Goal: Task Accomplishment & Management: Manage account settings

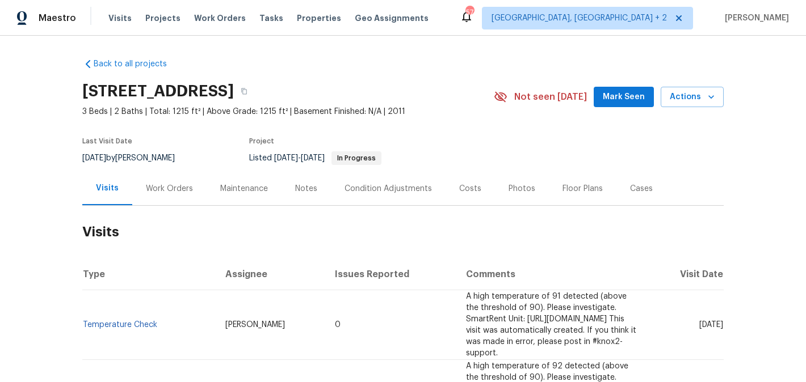
click at [168, 191] on div "Work Orders" at bounding box center [169, 188] width 47 height 11
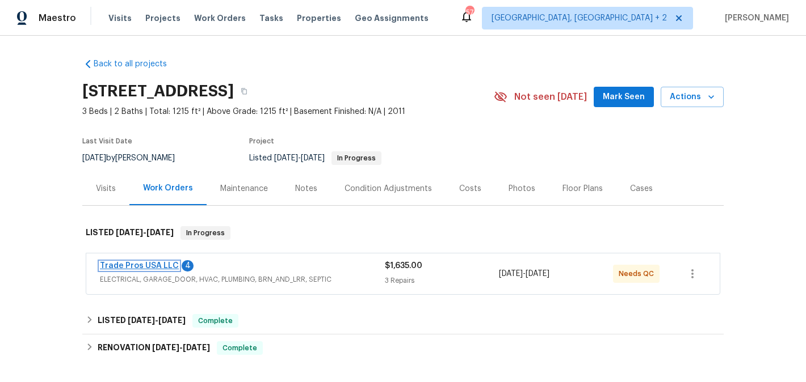
click at [154, 267] on link "Trade Pros USA LLC" at bounding box center [139, 266] width 79 height 8
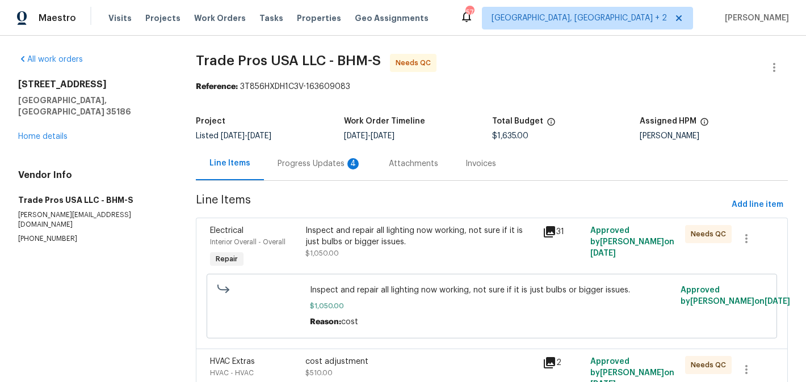
click at [326, 155] on div "Progress Updates 4" at bounding box center [319, 163] width 111 height 33
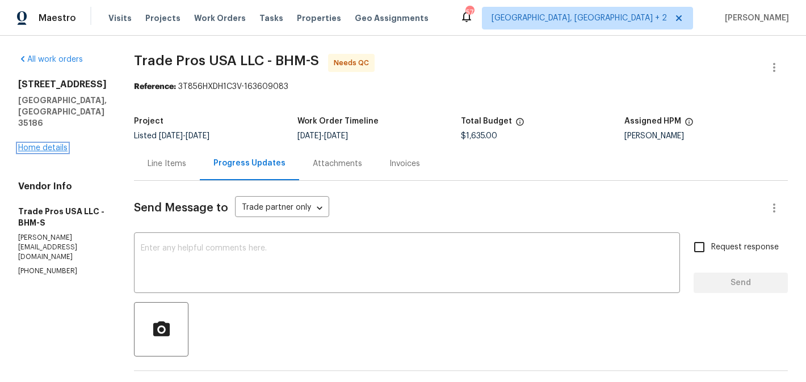
click at [38, 144] on link "Home details" at bounding box center [42, 148] width 49 height 8
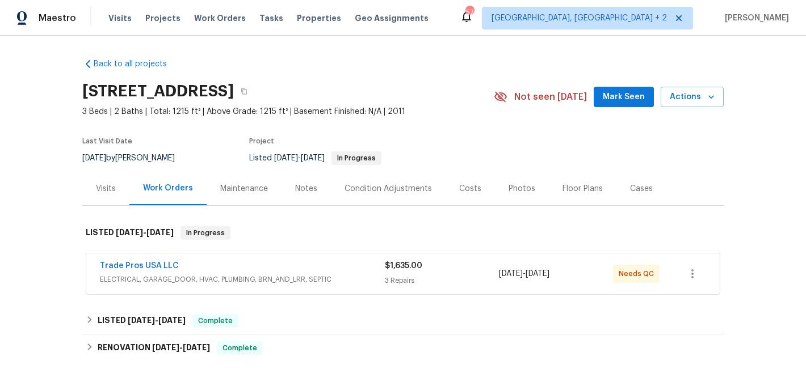
scroll to position [283, 0]
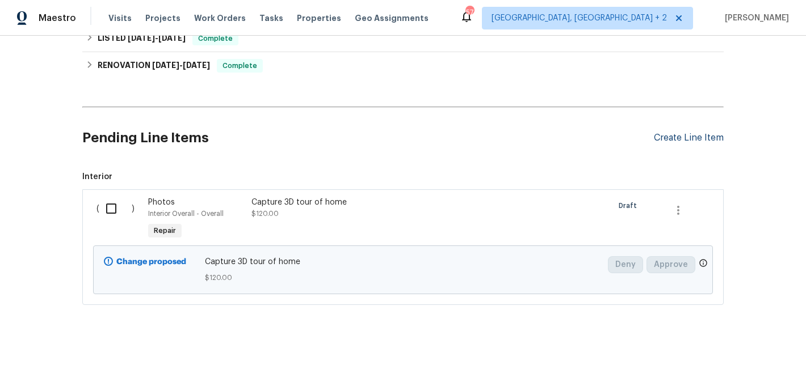
click at [690, 138] on div "Create Line Item" at bounding box center [689, 138] width 70 height 11
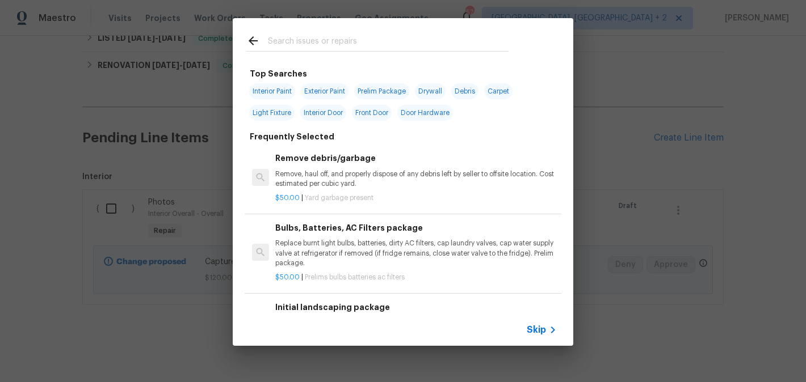
click at [321, 35] on input "text" at bounding box center [388, 42] width 241 height 17
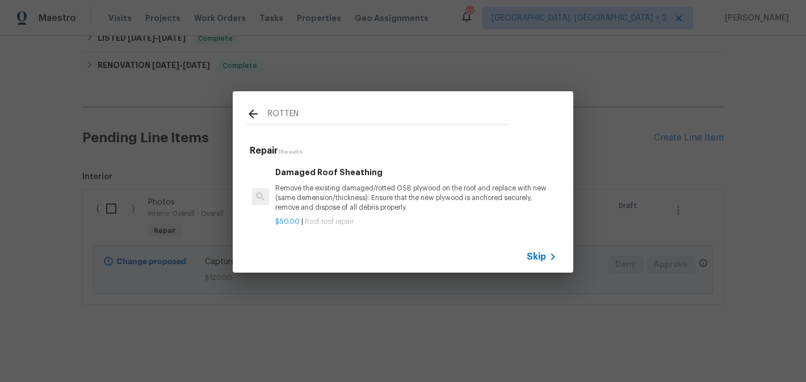
type input "ROTTEN"
click at [338, 207] on p "Remove the existing damaged/rotted OSB plywood on the roof and replace with new…" at bounding box center [415, 198] width 281 height 29
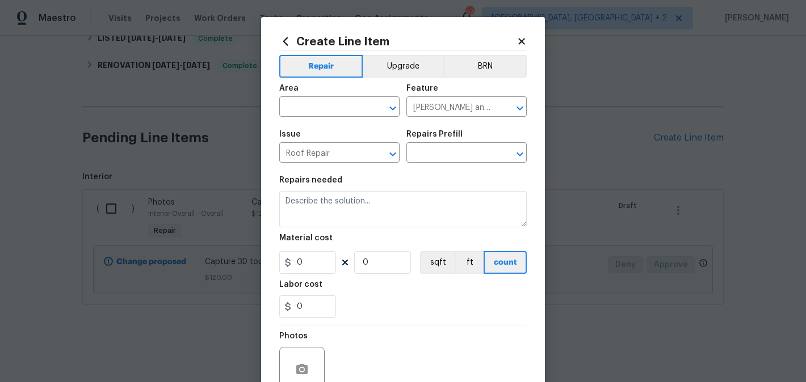
type input "Damaged Roof Sheathing $50.00"
type textarea "Remove the existing damaged/rotted OSB plywood on the roof and replace with new…"
type input "50"
type input "1"
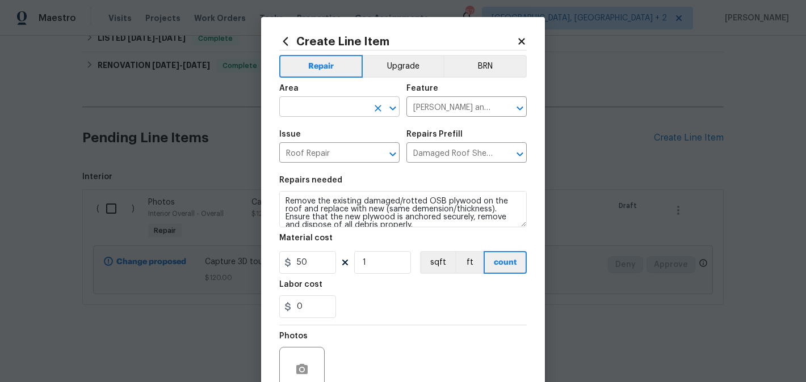
click at [326, 106] on input "text" at bounding box center [323, 108] width 88 height 18
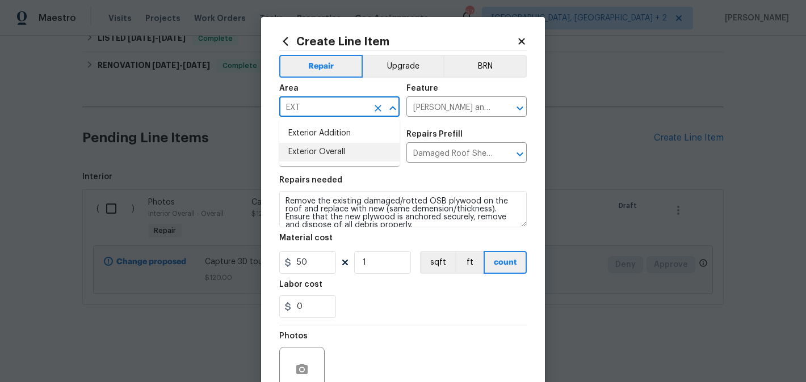
click at [332, 149] on li "Exterior Overall" at bounding box center [339, 152] width 120 height 19
type input "Exterior Overall"
click at [338, 152] on input "Roof Repair" at bounding box center [323, 154] width 88 height 18
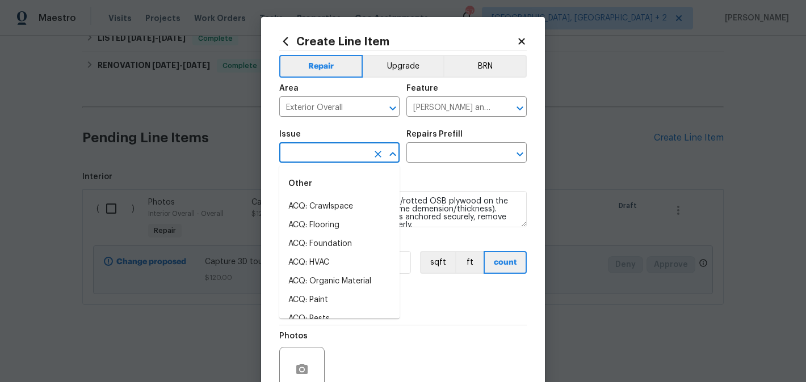
type input "R"
type input "O"
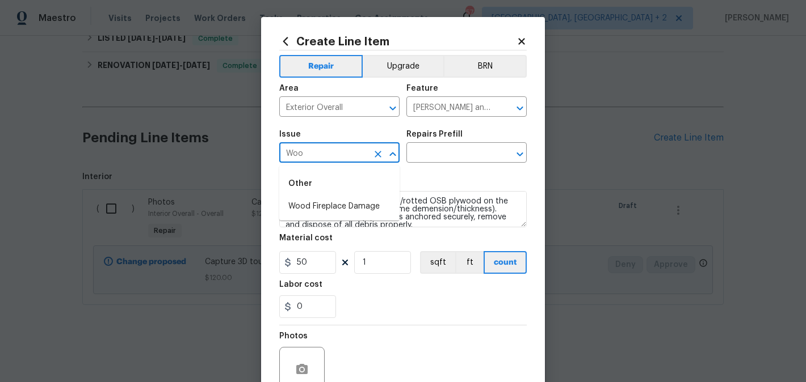
type input "Wood"
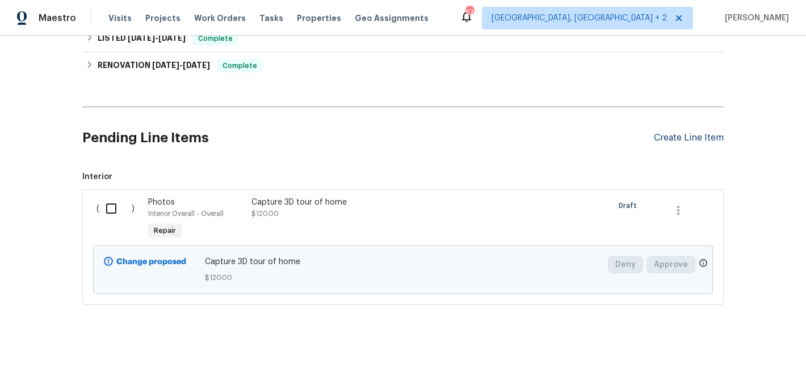
click at [681, 137] on div "Create Line Item" at bounding box center [689, 138] width 70 height 11
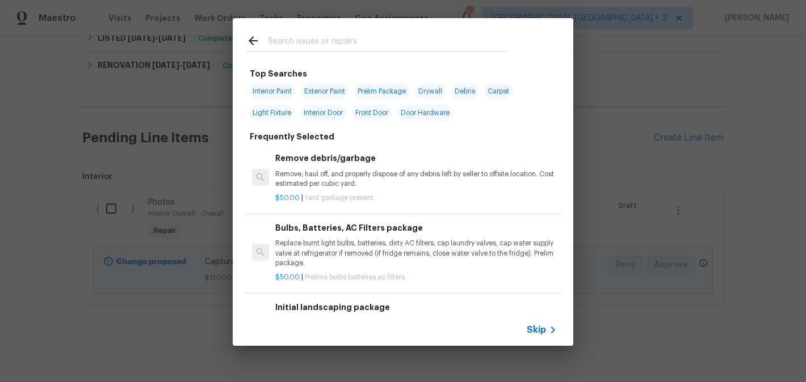
click at [310, 40] on input "text" at bounding box center [388, 42] width 241 height 17
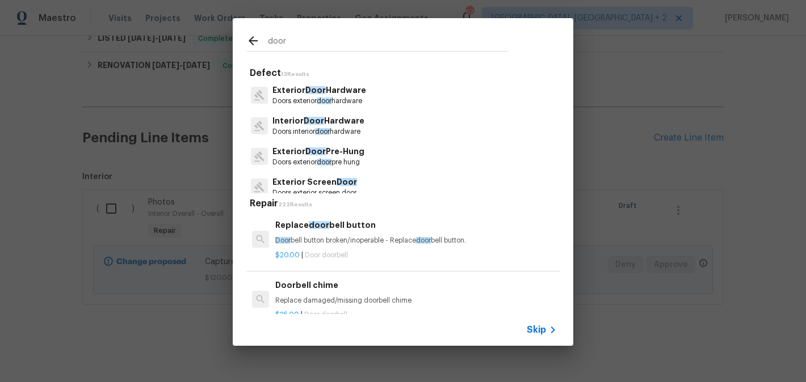
type input "door"
click at [359, 94] on p "Exterior Door Hardware" at bounding box center [319, 91] width 94 height 12
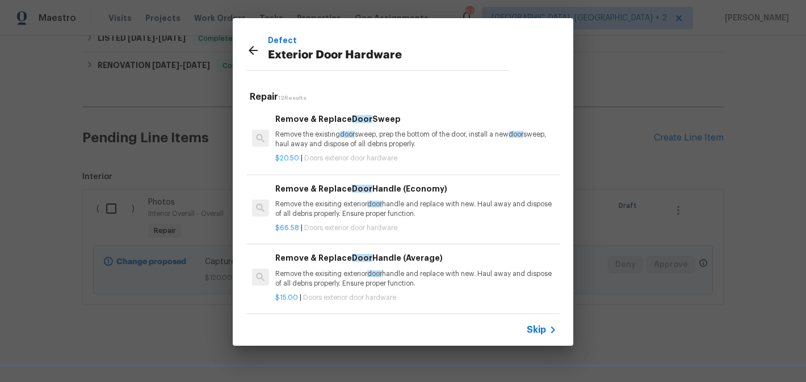
click at [366, 140] on p "Remove the existing door sweep, prep the bottom of the door, install a new door…" at bounding box center [415, 139] width 281 height 19
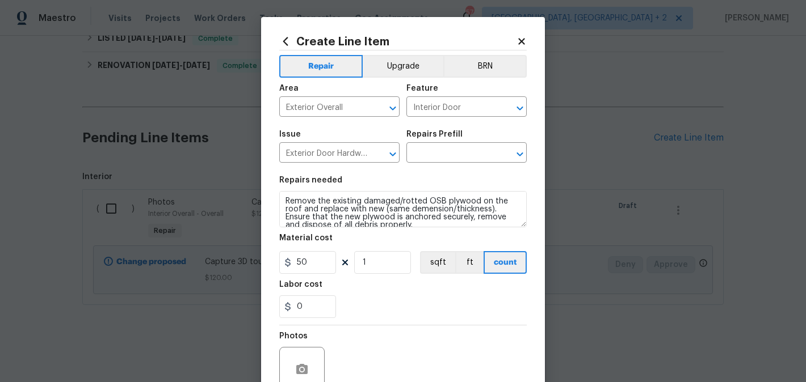
type input "Remove & Replace Door Sweep $20.50"
type textarea "Remove the existing door sweep, prep the bottom of the door, install a new door…"
type input "20.5"
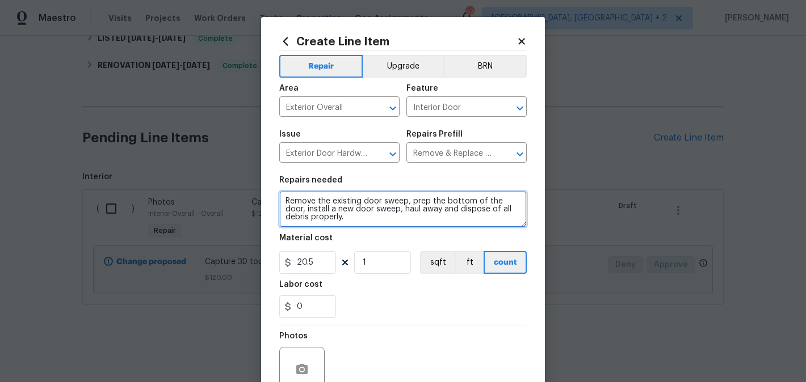
click at [358, 205] on textarea "Remove the existing door sweep, prep the bottom of the door, install a new door…" at bounding box center [402, 209] width 247 height 36
paste textarea "Feedback received that there is rotten wood on the exterior door frames. Inspec…"
type textarea "Feedback received that there is rotten wood on the exterior door frames. Inspec…"
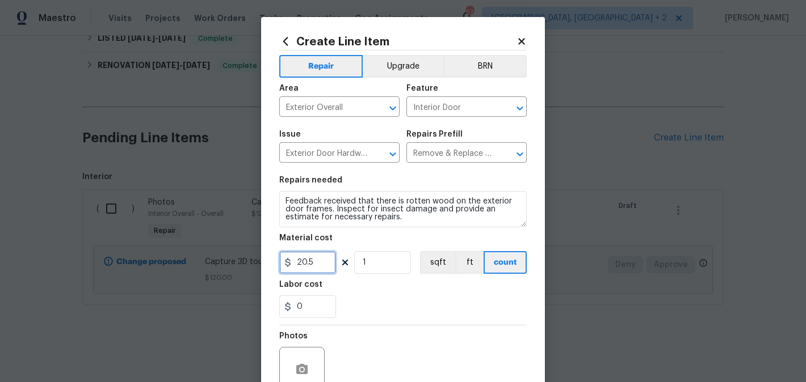
click at [315, 267] on input "20.5" at bounding box center [307, 262] width 57 height 23
type input "75"
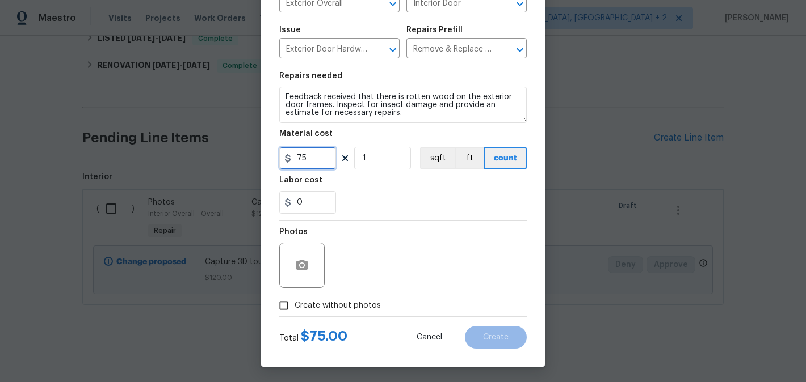
scroll to position [107, 0]
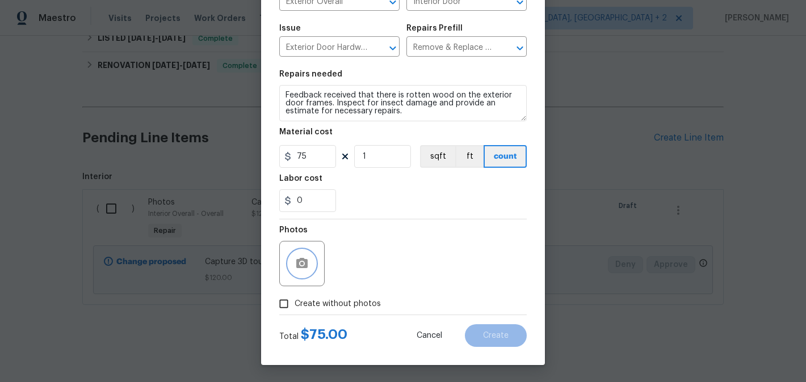
click at [308, 260] on icon "button" at bounding box center [302, 264] width 14 height 14
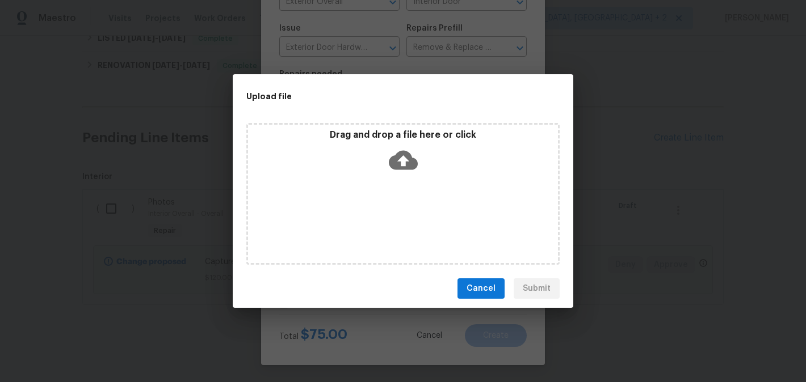
click at [402, 158] on icon at bounding box center [403, 160] width 29 height 29
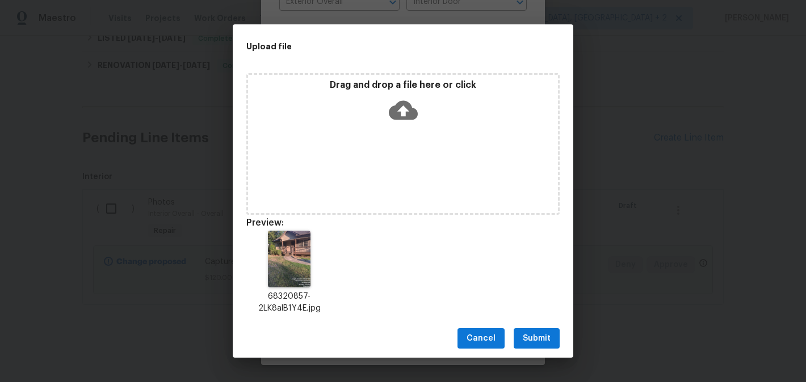
click at [545, 334] on span "Submit" at bounding box center [536, 339] width 28 height 14
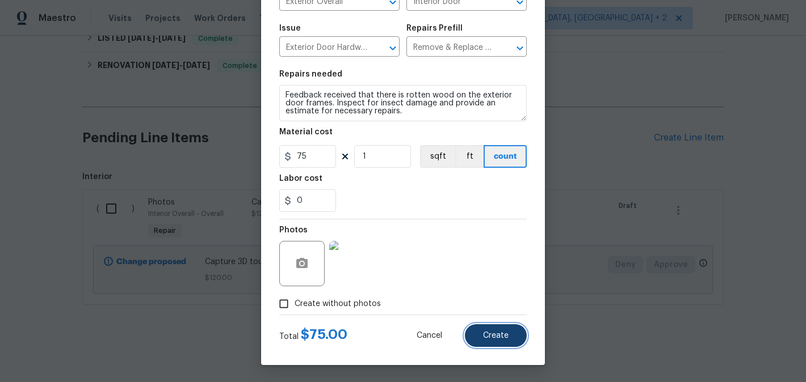
click at [498, 342] on button "Create" at bounding box center [496, 335] width 62 height 23
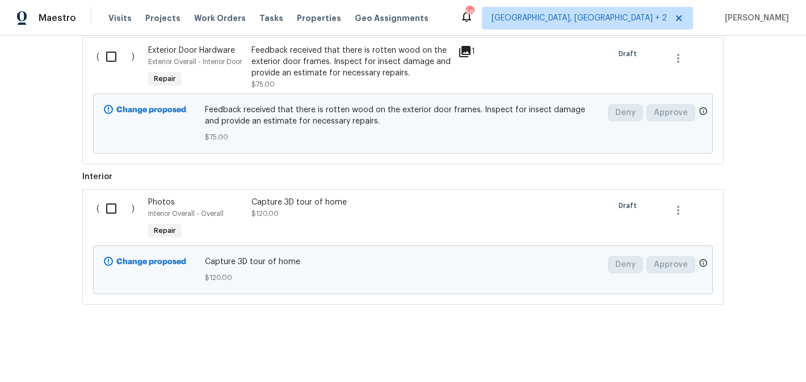
scroll to position [361, 0]
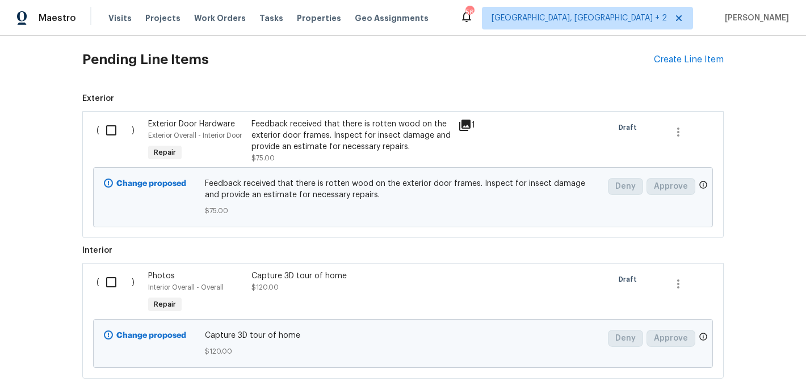
click at [116, 137] on input "checkbox" at bounding box center [115, 131] width 32 height 24
checkbox input "true"
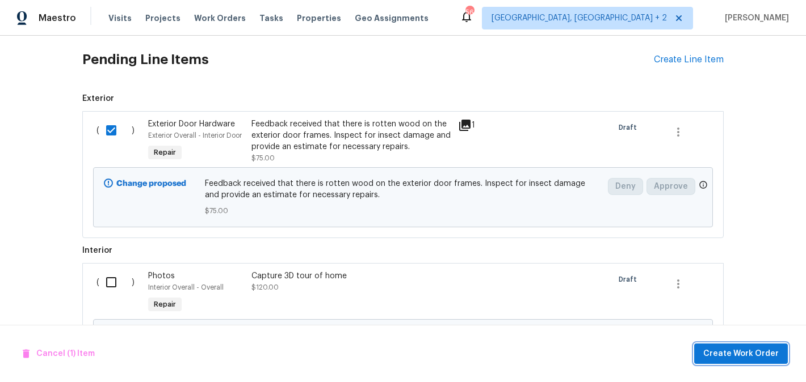
click at [740, 344] on button "Create Work Order" at bounding box center [741, 354] width 94 height 21
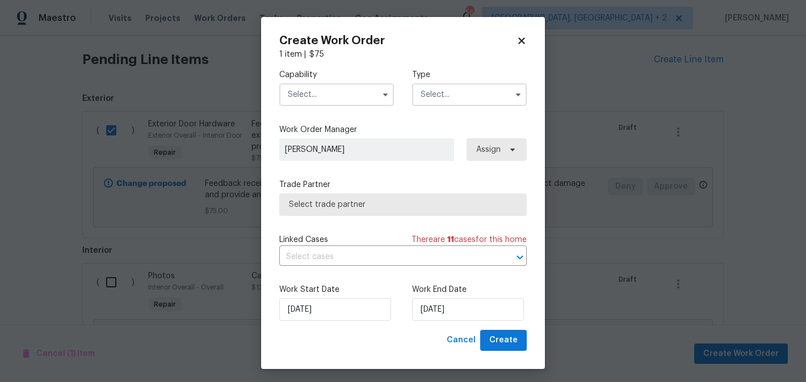
click at [305, 92] on input "text" at bounding box center [336, 94] width 115 height 23
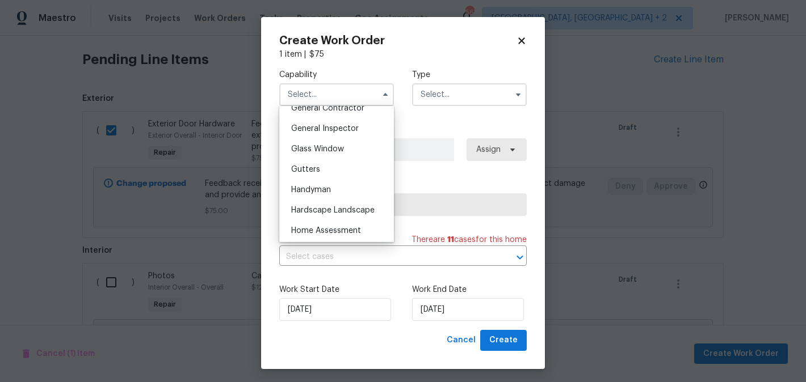
scroll to position [568, 0]
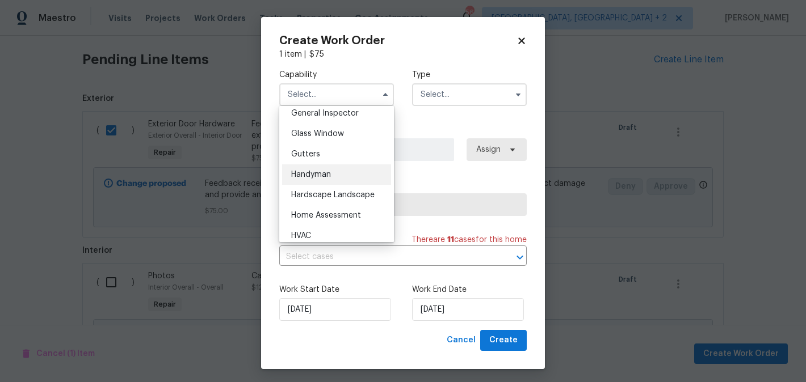
click at [326, 174] on span "Handyman" at bounding box center [311, 175] width 40 height 8
type input "Handyman"
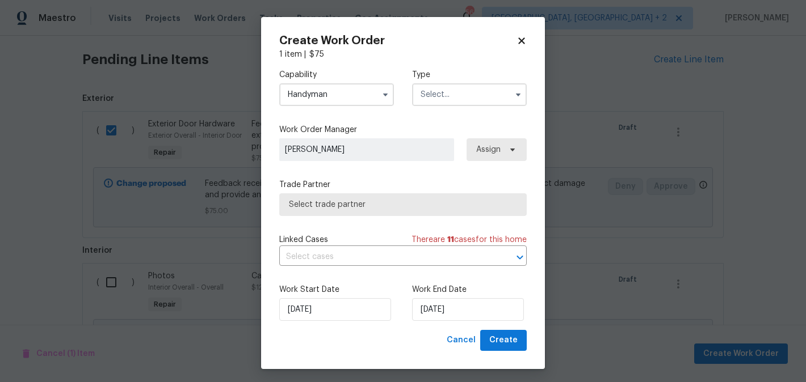
click at [430, 98] on input "text" at bounding box center [469, 94] width 115 height 23
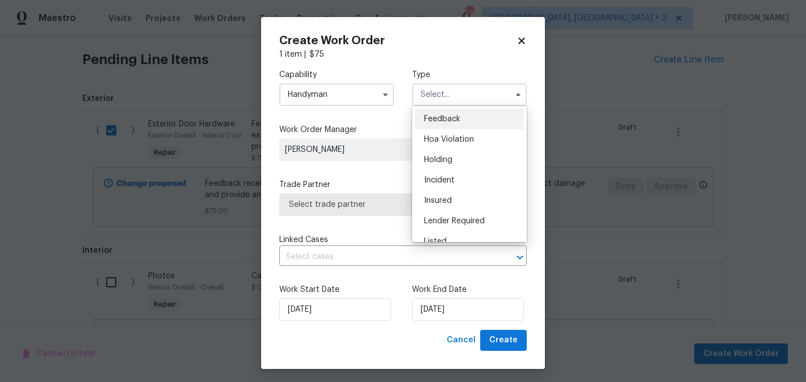
click at [438, 123] on span "Feedback" at bounding box center [442, 119] width 36 height 8
type input "Feedback"
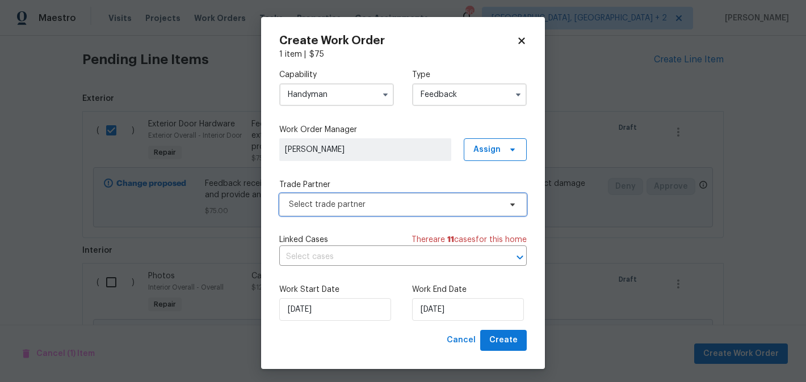
click at [338, 193] on span "Select trade partner" at bounding box center [402, 204] width 247 height 23
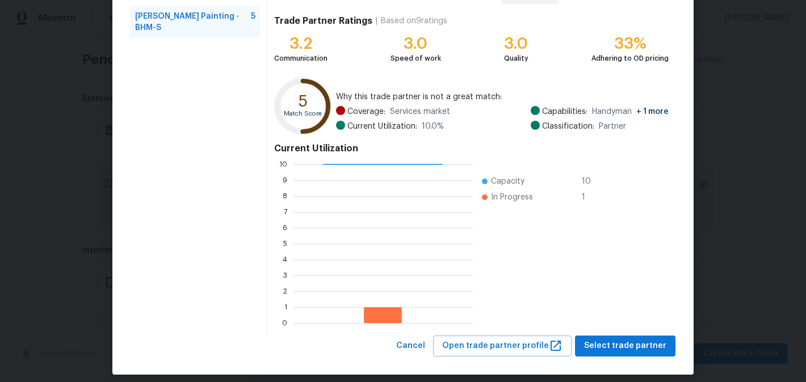
scroll to position [118, 0]
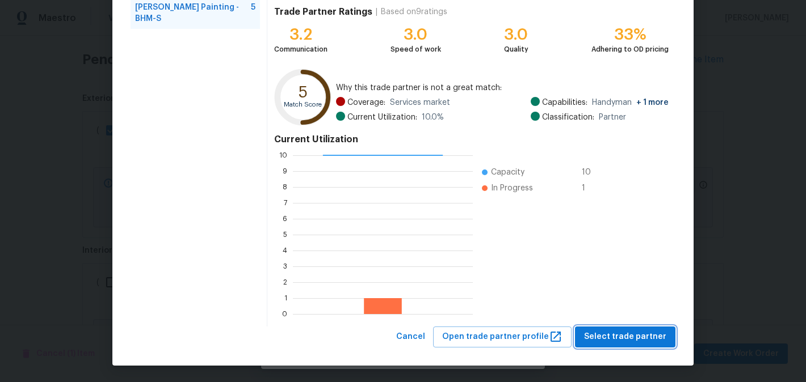
click at [612, 331] on span "Select trade partner" at bounding box center [625, 337] width 82 height 14
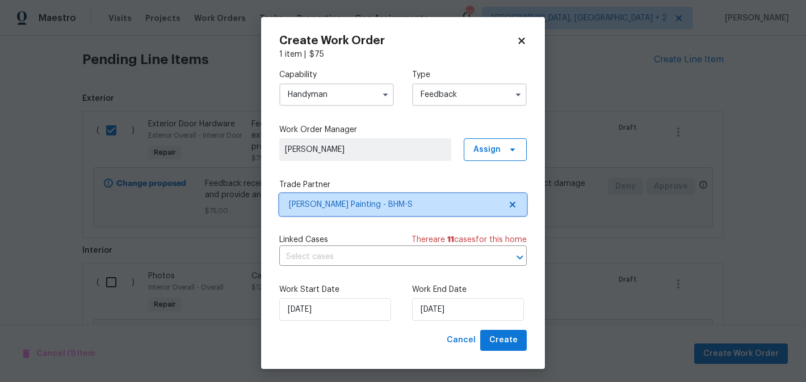
scroll to position [0, 0]
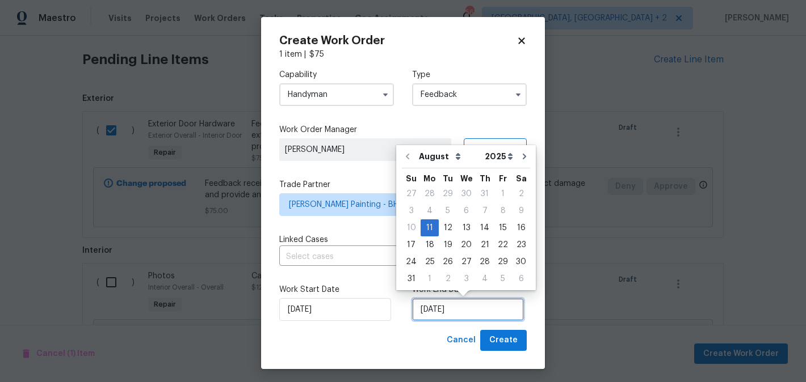
click at [451, 309] on input "11/08/2025" at bounding box center [468, 309] width 112 height 23
click at [467, 230] on div "13" at bounding box center [466, 228] width 19 height 16
type input "13/08/2025"
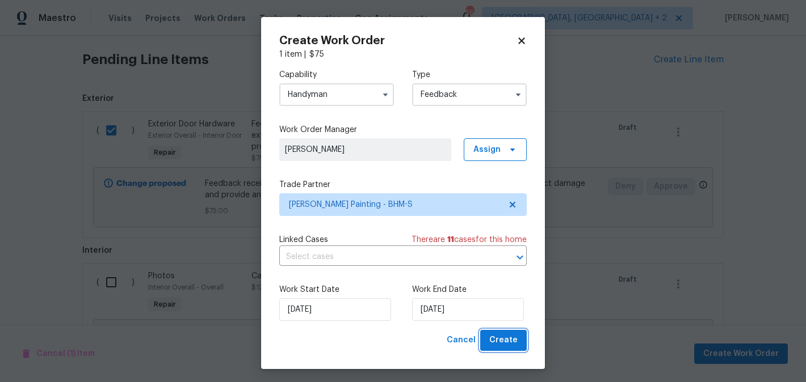
click at [497, 332] on button "Create" at bounding box center [503, 340] width 47 height 21
checkbox input "false"
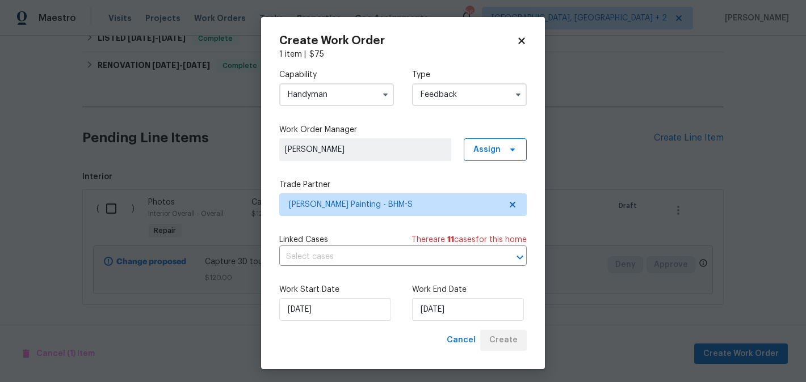
scroll to position [324, 0]
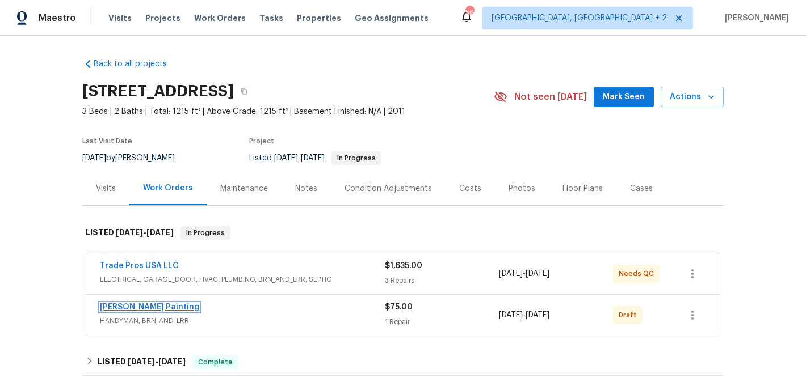
click at [147, 307] on link "Perez Painting" at bounding box center [149, 308] width 99 height 8
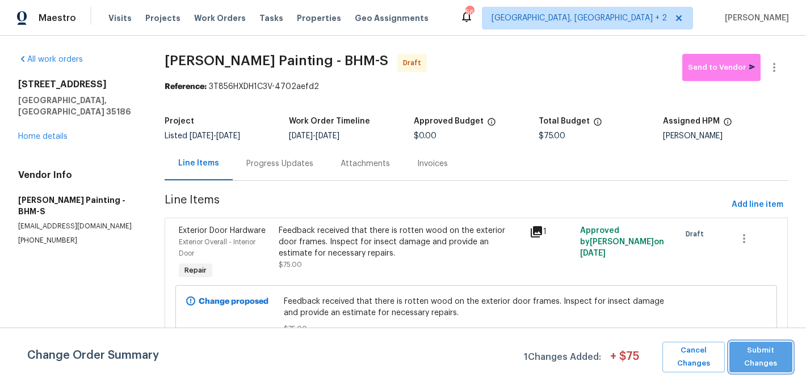
click at [760, 364] on span "Submit Changes" at bounding box center [761, 357] width 52 height 26
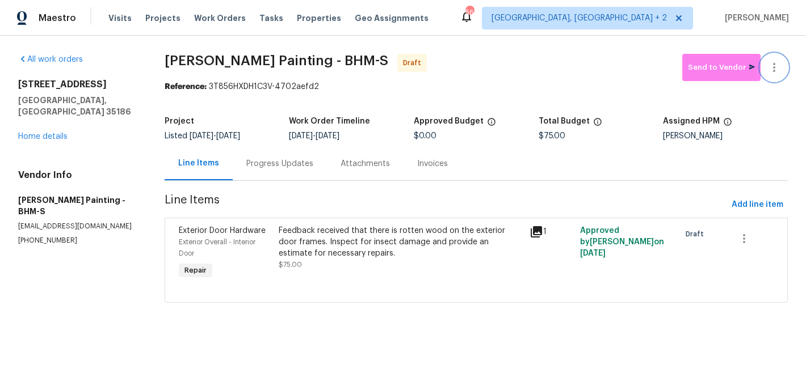
click at [780, 60] on button "button" at bounding box center [773, 67] width 27 height 27
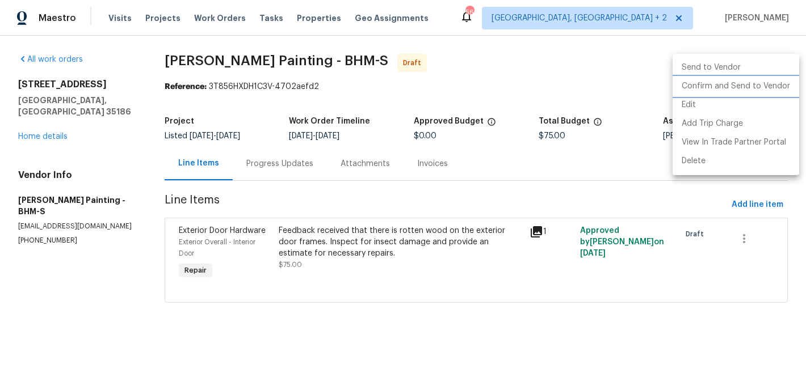
click at [781, 83] on li "Confirm and Send to Vendor" at bounding box center [735, 86] width 127 height 19
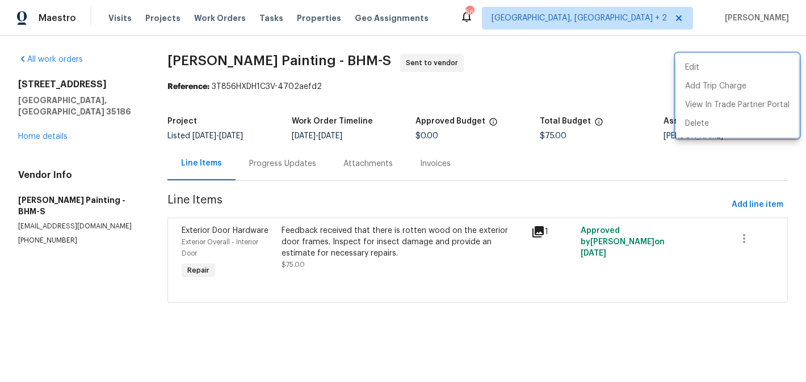
click at [330, 174] on div at bounding box center [403, 191] width 806 height 382
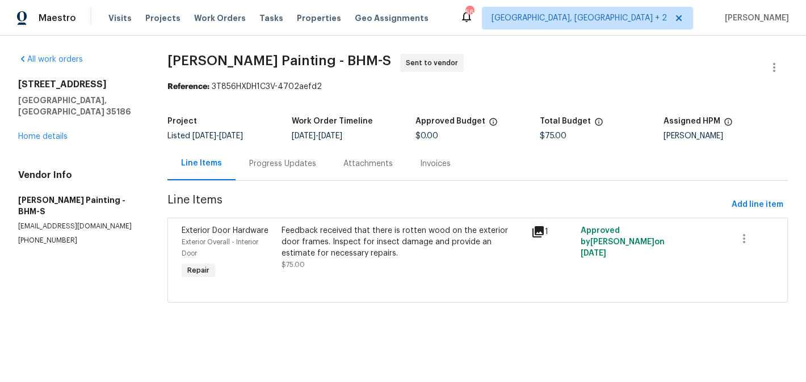
click at [330, 174] on div "Progress Updates" at bounding box center [282, 163] width 94 height 33
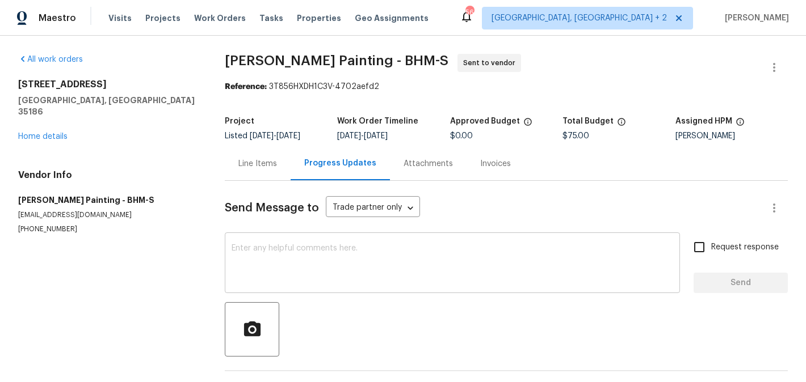
click at [347, 250] on textarea at bounding box center [451, 265] width 441 height 40
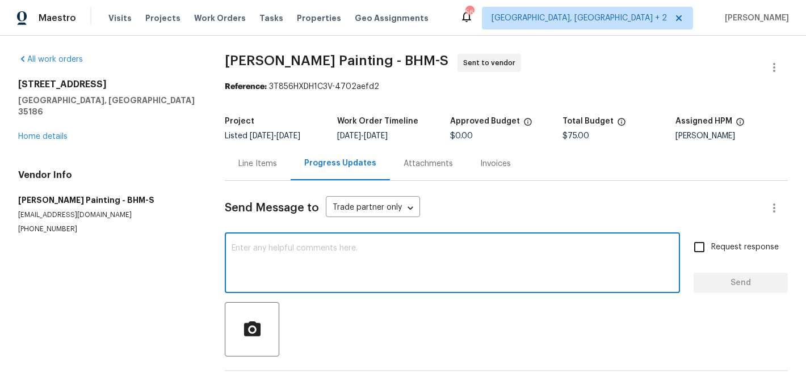
paste textarea "Hi, this is Blessida with Opendoor. I’m confirming you received the WO for the …"
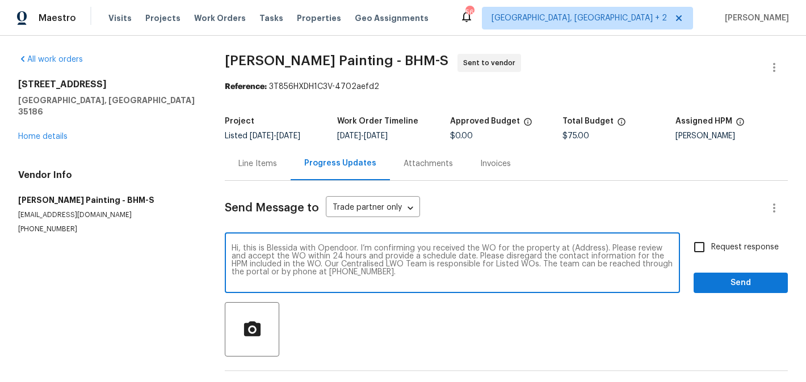
click at [582, 249] on textarea "Hi, this is Blessida with Opendoor. I’m confirming you received the WO for the …" at bounding box center [451, 265] width 441 height 40
paste textarea "118 S Hill Dr, Wilsonville, AL 35186"
type textarea "Hi, this is Blessida with Opendoor. I’m confirming you received the WO for the …"
click at [685, 246] on div "Hi, this is Blessida with Opendoor. I’m confirming you received the WO for the …" at bounding box center [506, 264] width 563 height 58
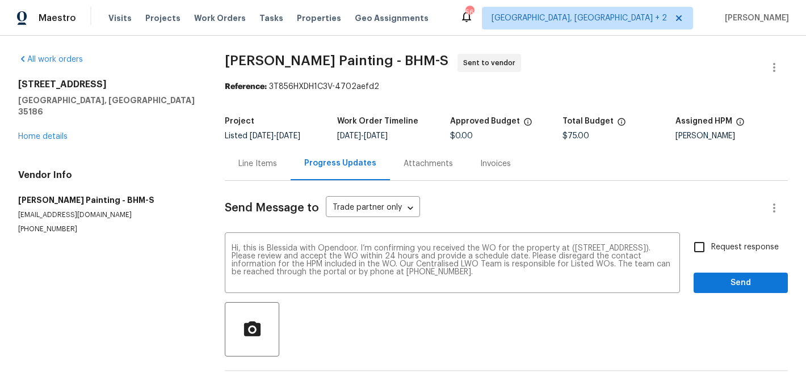
click at [706, 248] on input "Request response" at bounding box center [699, 247] width 24 height 24
checkbox input "true"
click at [707, 283] on span "Send" at bounding box center [740, 283] width 76 height 14
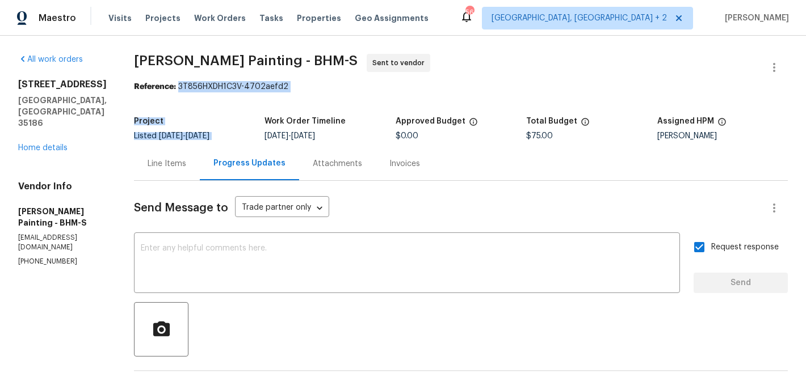
drag, startPoint x: 235, startPoint y: 86, endPoint x: 356, endPoint y: 94, distance: 121.1
click at [356, 94] on section "Perez Painting - BHM-S Sent to vendor Reference: 3T856HXDH1C3V-4702aefd2 Projec…" at bounding box center [461, 279] width 654 height 450
click at [342, 87] on div "Reference: 3T856HXDH1C3V-4702aefd2" at bounding box center [461, 86] width 654 height 11
drag, startPoint x: 235, startPoint y: 86, endPoint x: 375, endPoint y: 87, distance: 139.6
click at [375, 87] on div "Reference: 3T856HXDH1C3V-4702aefd2" at bounding box center [461, 86] width 654 height 11
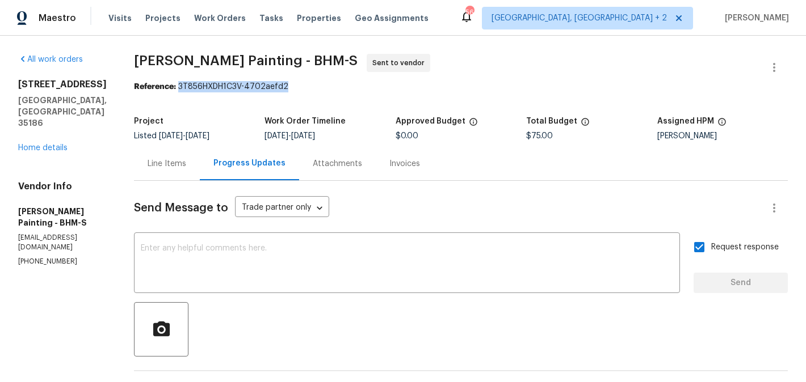
copy div "3T856HXDH1C3V-4702aefd2"
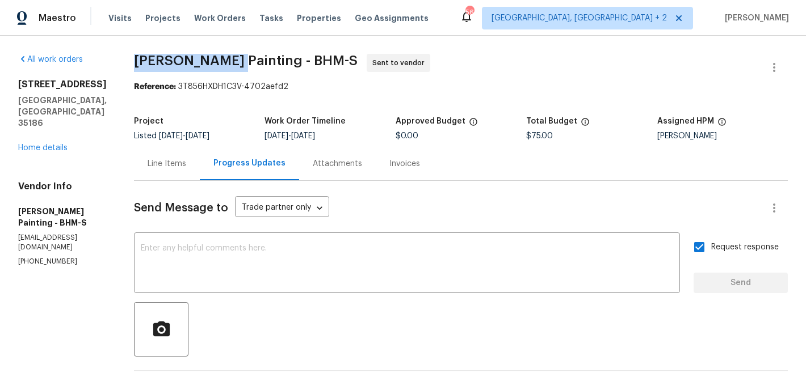
drag, startPoint x: 187, startPoint y: 57, endPoint x: 283, endPoint y: 57, distance: 95.3
click at [283, 57] on div "All work orders 118 S Hill Dr Wilsonville, AL 35186 Home details Vendor Info Pe…" at bounding box center [403, 279] width 806 height 487
copy span "Perez Painting"
click at [52, 144] on link "Home details" at bounding box center [42, 148] width 49 height 8
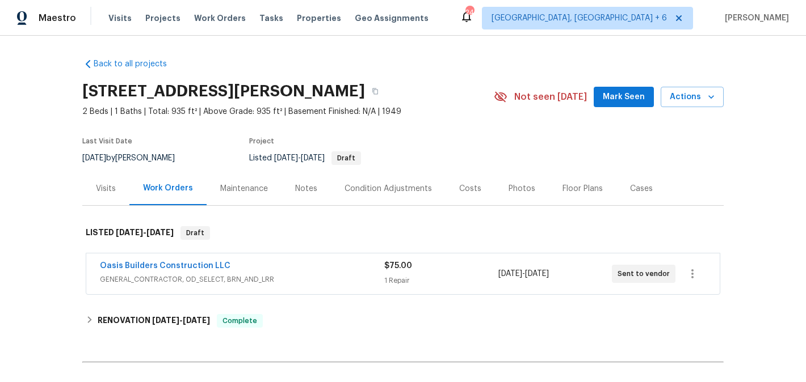
scroll to position [40, 0]
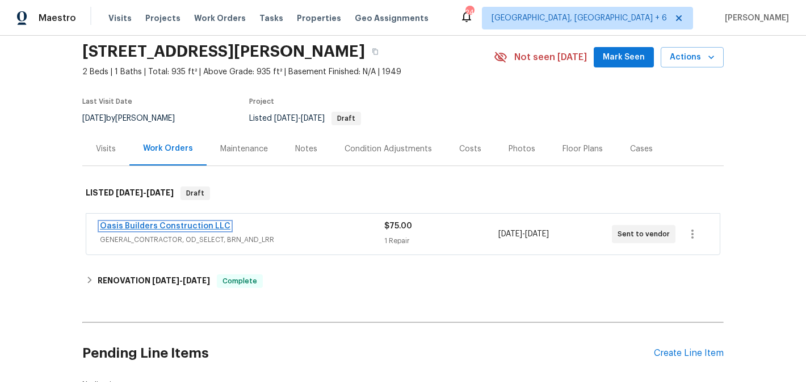
click at [200, 225] on link "Oasis Builders Construction LLC" at bounding box center [165, 226] width 130 height 8
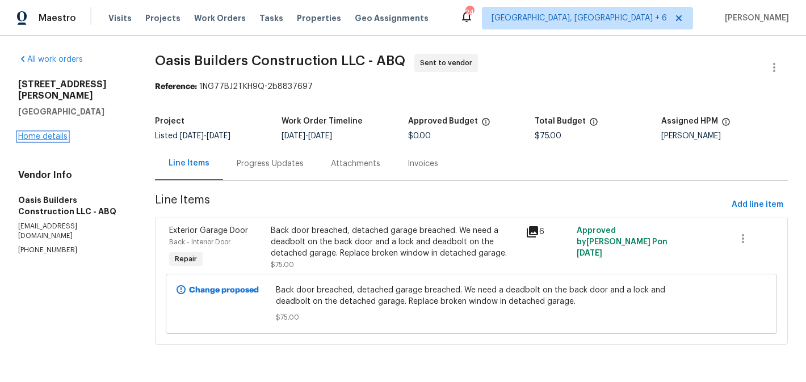
click at [39, 133] on link "Home details" at bounding box center [42, 137] width 49 height 8
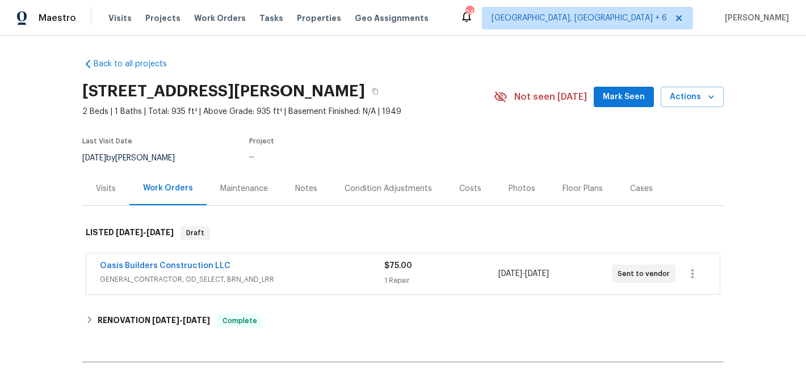
scroll to position [126, 0]
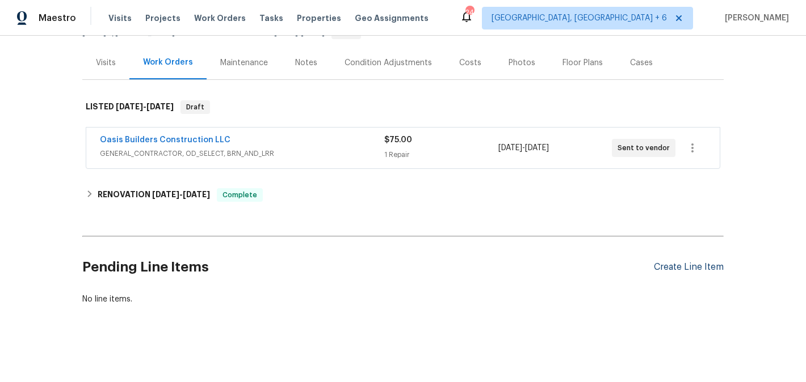
click at [668, 265] on div "Create Line Item" at bounding box center [689, 267] width 70 height 11
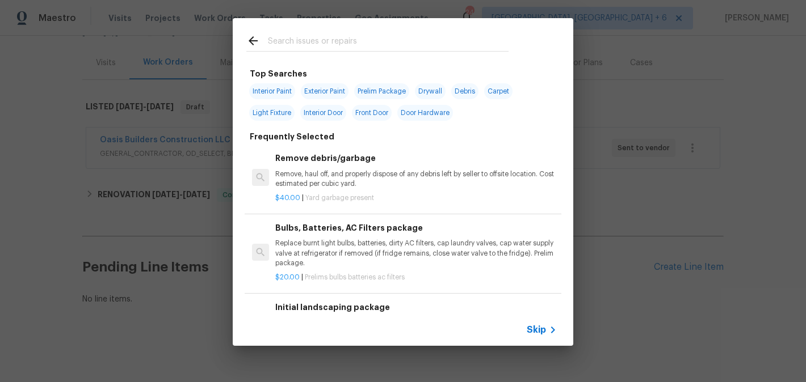
click at [315, 47] on input "text" at bounding box center [388, 42] width 241 height 17
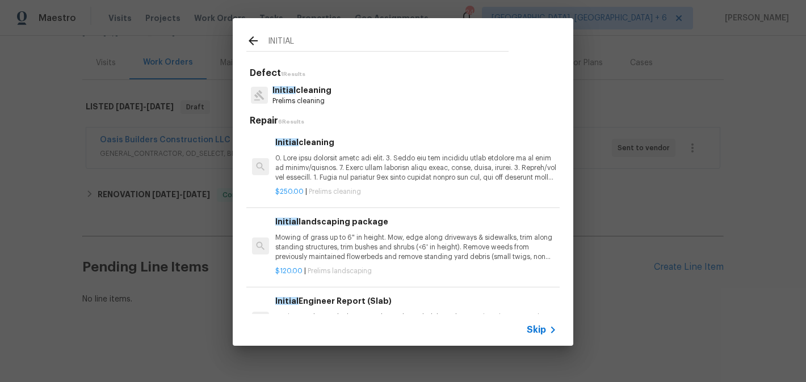
type input "INITIAL"
click at [321, 159] on p at bounding box center [415, 168] width 281 height 29
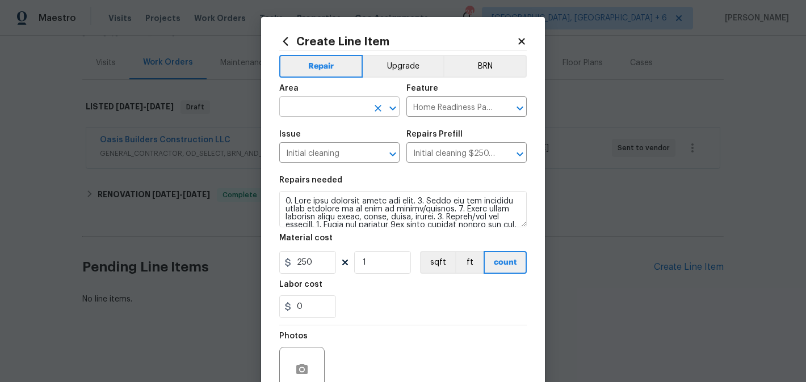
click at [317, 116] on input "text" at bounding box center [323, 108] width 88 height 18
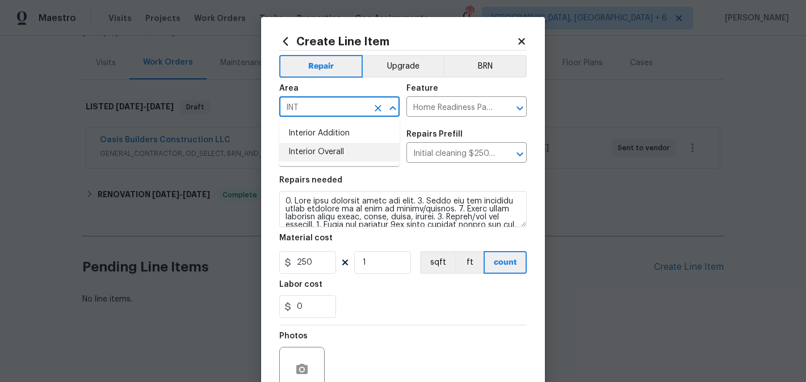
click at [324, 151] on li "Interior Overall" at bounding box center [339, 152] width 120 height 19
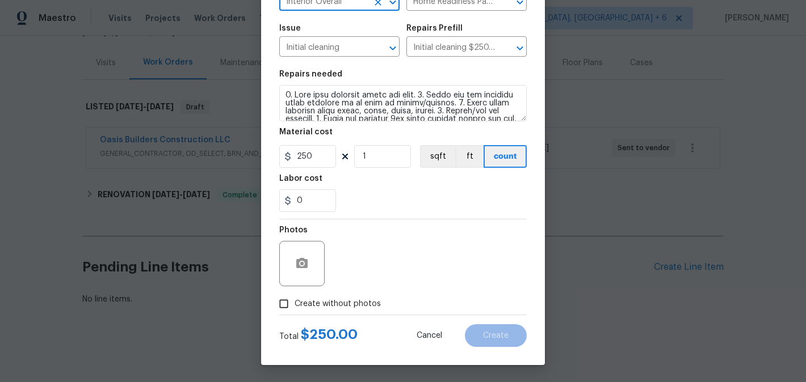
type input "Interior Overall"
click at [323, 308] on span "Create without photos" at bounding box center [337, 304] width 86 height 12
click at [294, 308] on input "Create without photos" at bounding box center [284, 304] width 22 height 22
checkbox input "true"
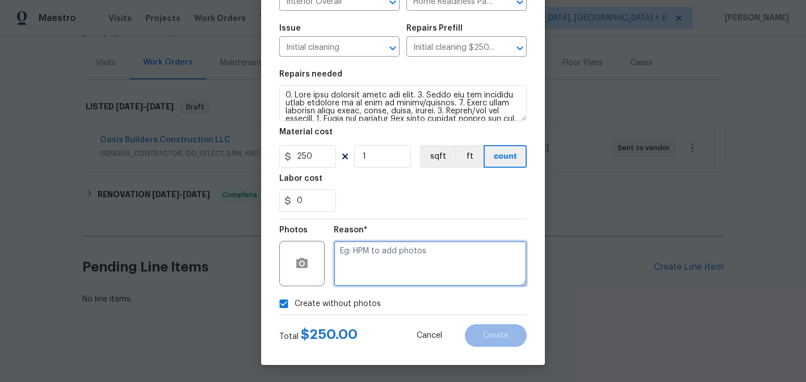
click at [442, 251] on textarea at bounding box center [430, 263] width 193 height 45
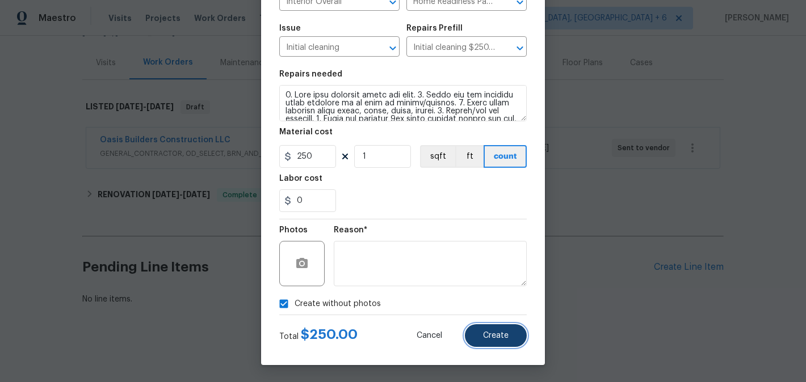
click at [500, 335] on span "Create" at bounding box center [496, 336] width 26 height 9
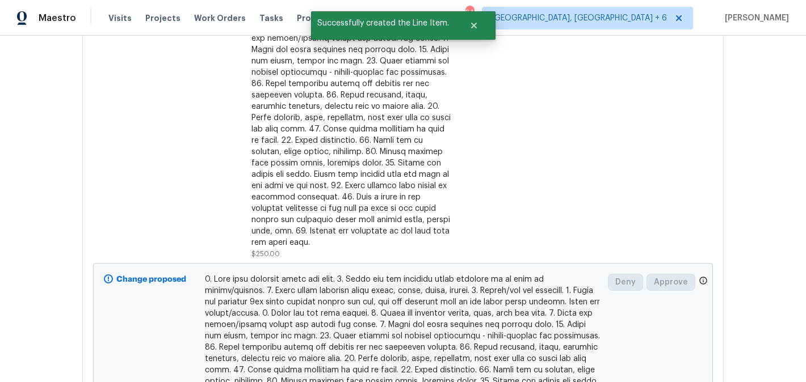
scroll to position [210, 0]
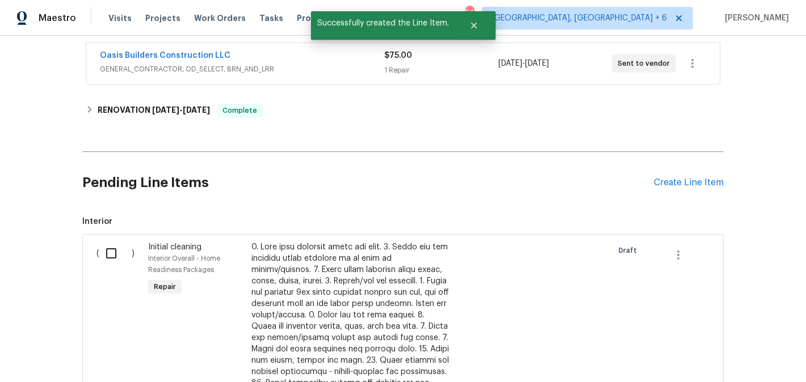
click at [119, 260] on input "checkbox" at bounding box center [115, 254] width 32 height 24
checkbox input "true"
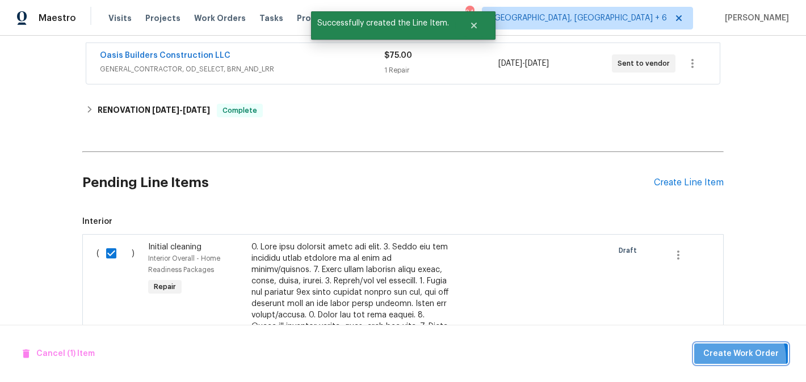
click at [732, 360] on span "Create Work Order" at bounding box center [740, 354] width 75 height 14
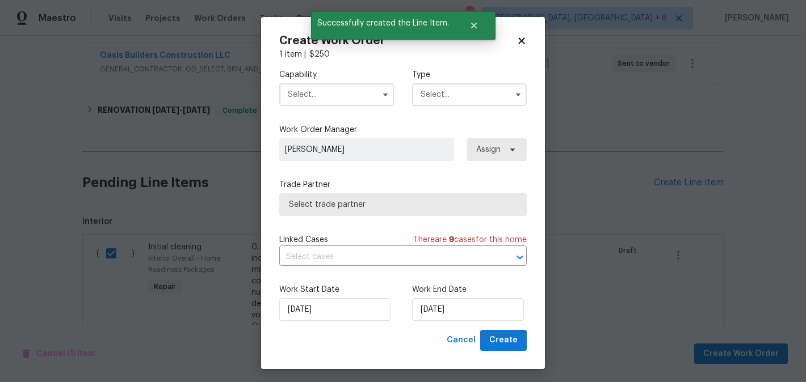
click at [311, 95] on input "text" at bounding box center [336, 94] width 115 height 23
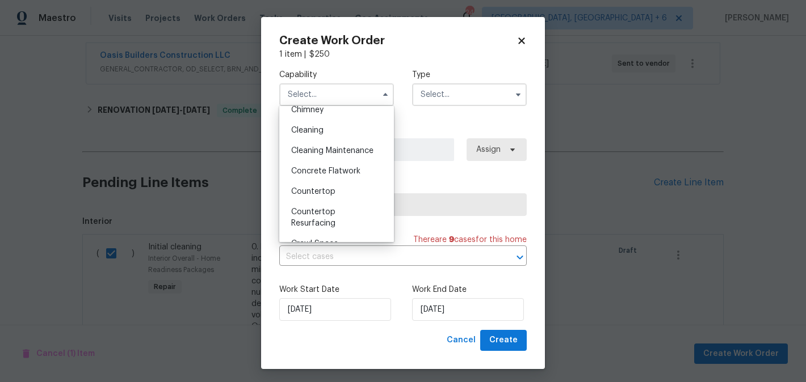
scroll to position [136, 0]
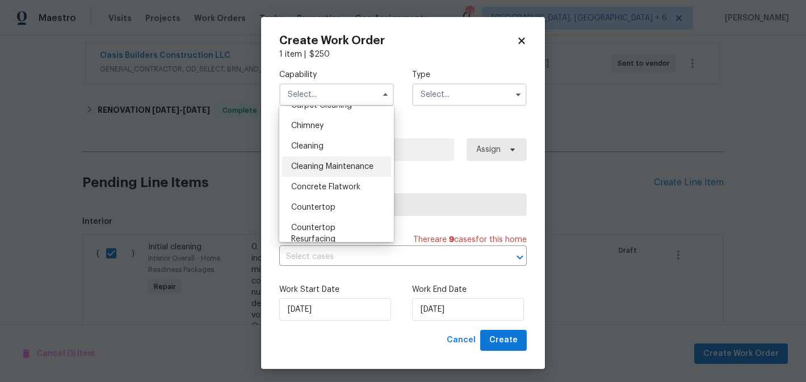
click at [345, 170] on span "Cleaning Maintenance" at bounding box center [332, 167] width 82 height 8
type input "Cleaning Maintenance"
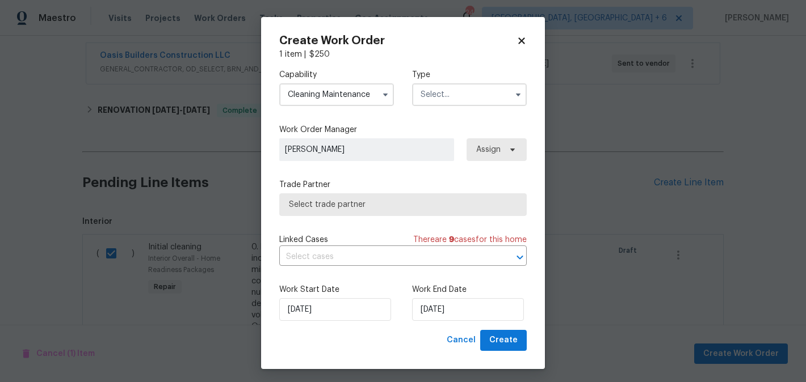
click at [432, 107] on div "Capability Cleaning Maintenance Type" at bounding box center [402, 87] width 247 height 55
click at [440, 101] on input "text" at bounding box center [469, 94] width 115 height 23
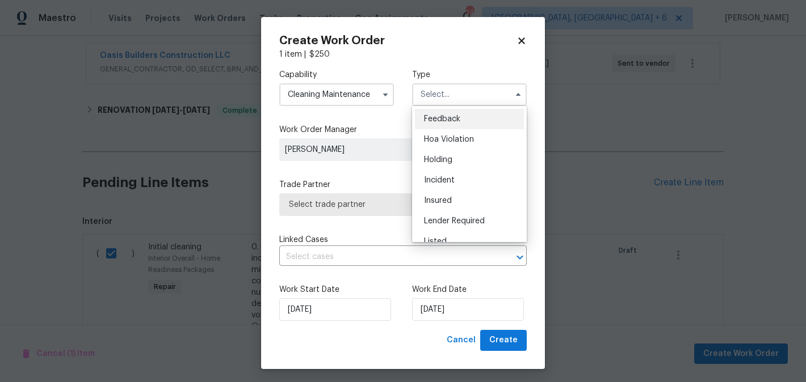
click at [441, 116] on span "Feedback" at bounding box center [442, 119] width 36 height 8
type input "Feedback"
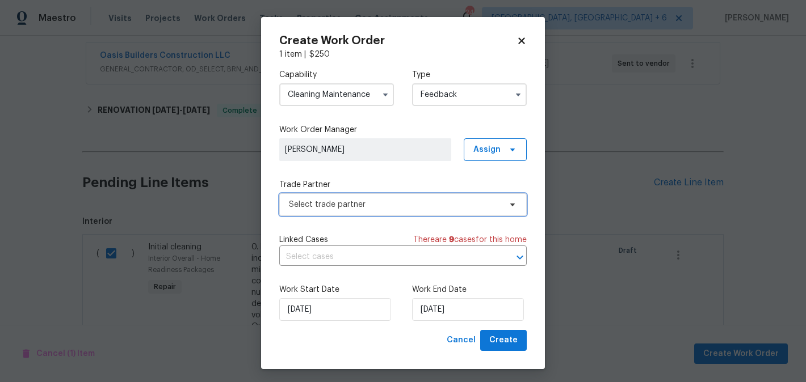
click at [340, 199] on span "Select trade partner" at bounding box center [402, 204] width 247 height 23
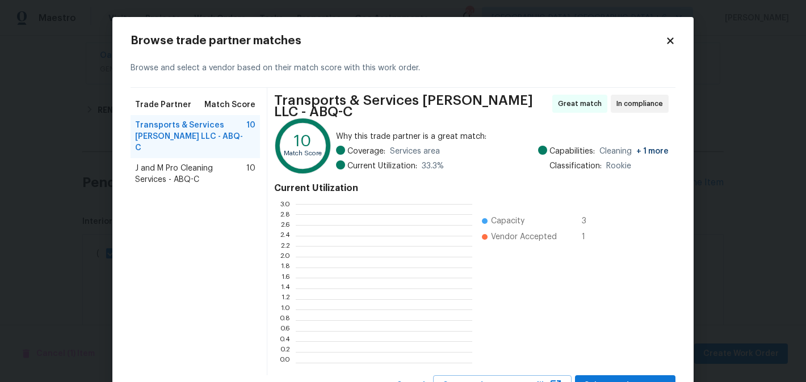
scroll to position [159, 176]
click at [145, 163] on span "J and M Pro Cleaning Services - ABQ-C" at bounding box center [190, 174] width 111 height 23
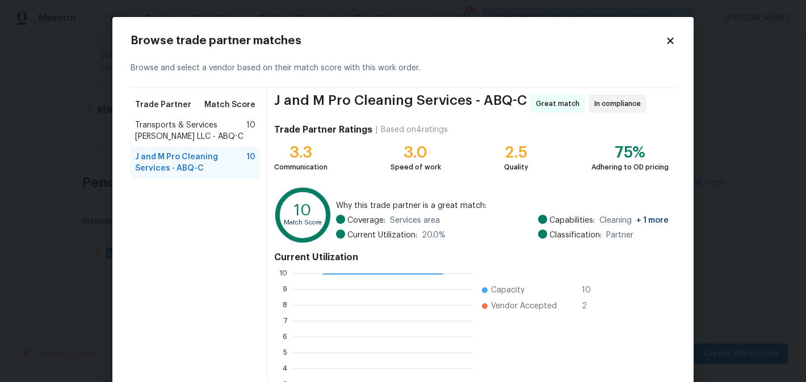
scroll to position [118, 0]
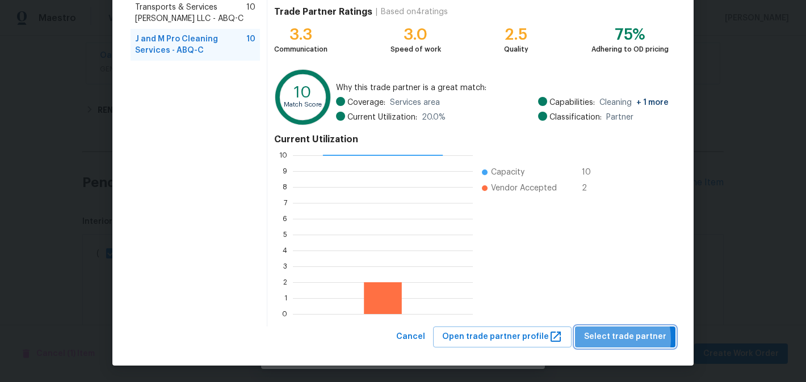
click at [608, 339] on span "Select trade partner" at bounding box center [625, 337] width 82 height 14
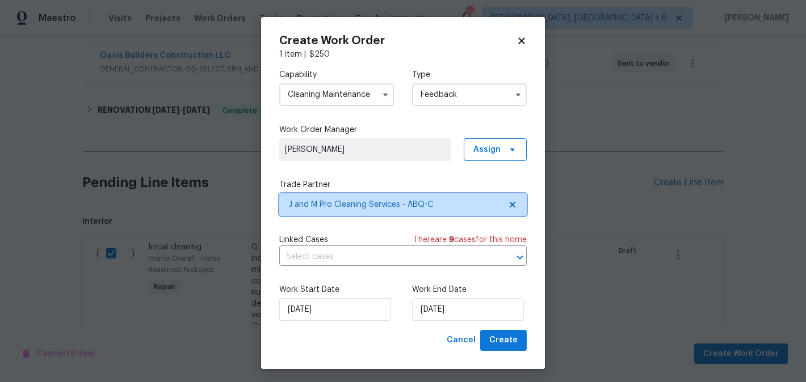
scroll to position [0, 0]
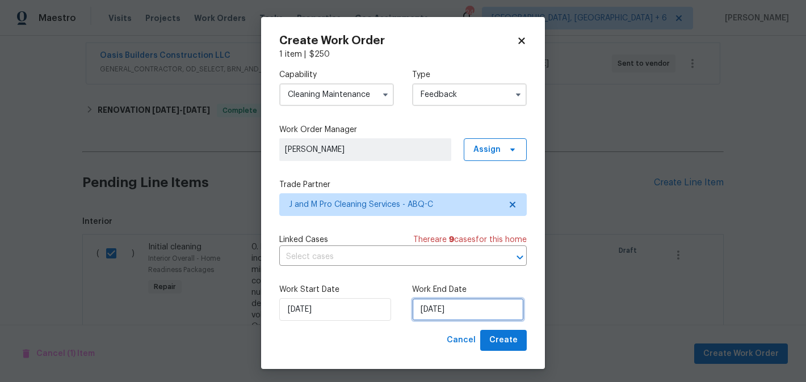
click at [439, 318] on input "11/08/2025" at bounding box center [468, 309] width 112 height 23
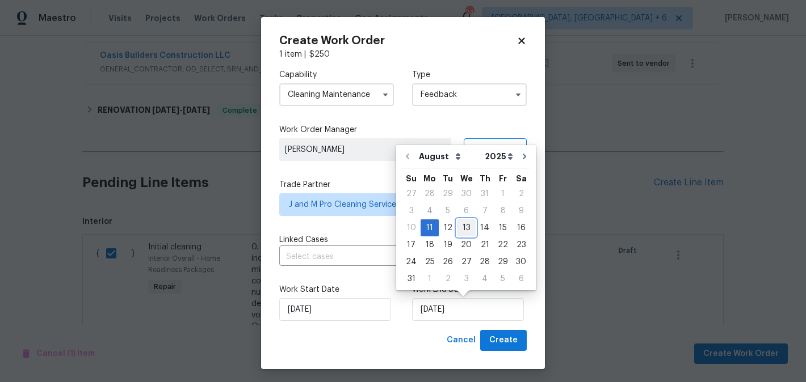
click at [462, 227] on div "13" at bounding box center [466, 228] width 19 height 16
type input "13/08/2025"
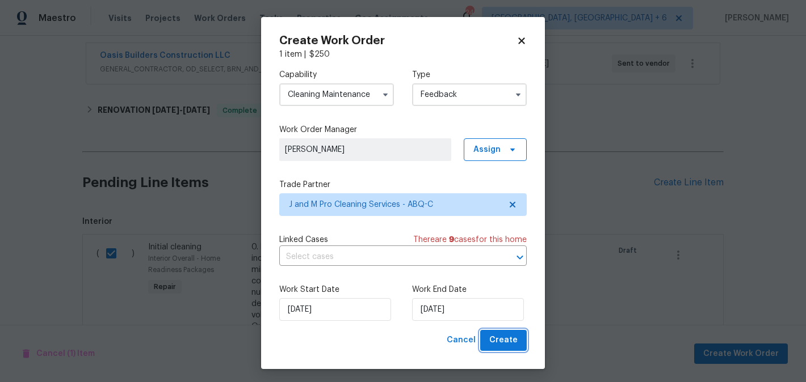
click at [503, 331] on button "Create" at bounding box center [503, 340] width 47 height 21
checkbox input "false"
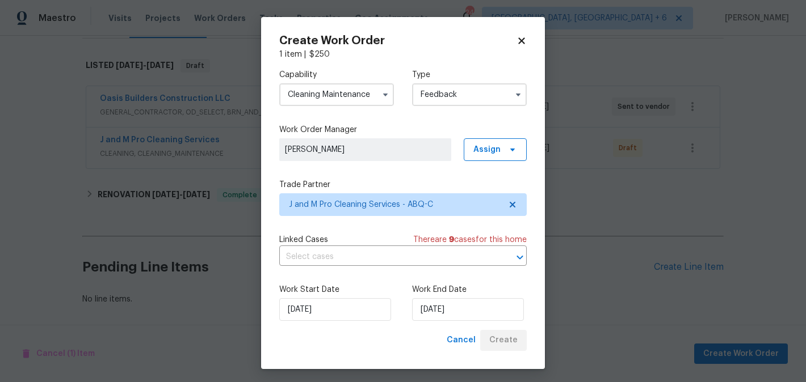
scroll to position [167, 0]
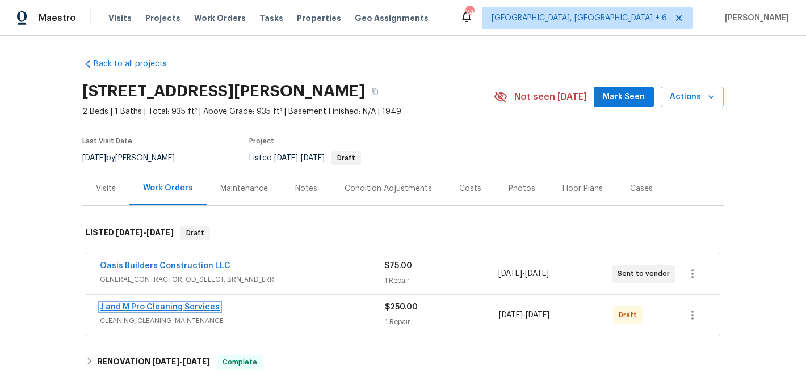
click at [203, 307] on link "J and M Pro Cleaning Services" at bounding box center [160, 308] width 120 height 8
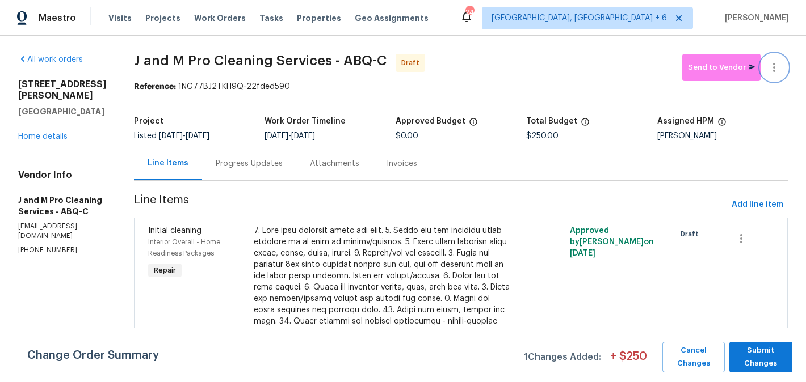
click at [775, 57] on button "button" at bounding box center [773, 67] width 27 height 27
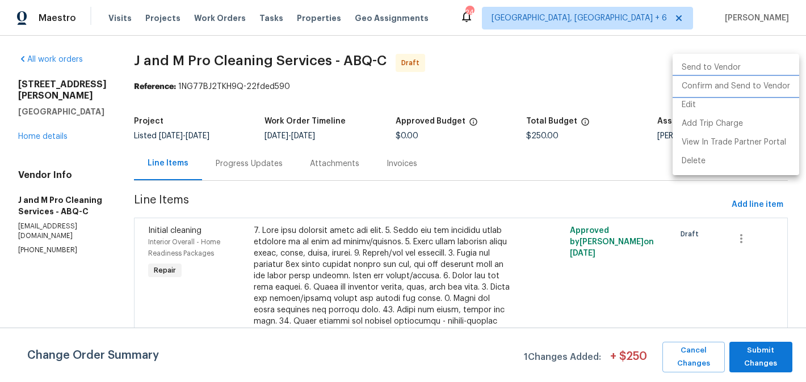
click at [777, 88] on li "Confirm and Send to Vendor" at bounding box center [735, 86] width 127 height 19
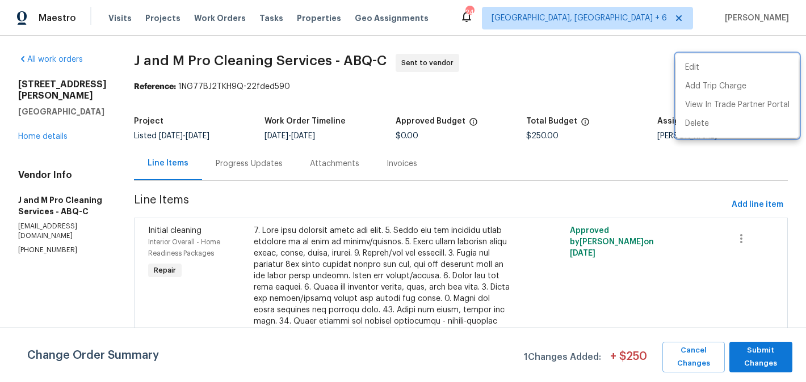
click at [275, 161] on div at bounding box center [403, 191] width 806 height 382
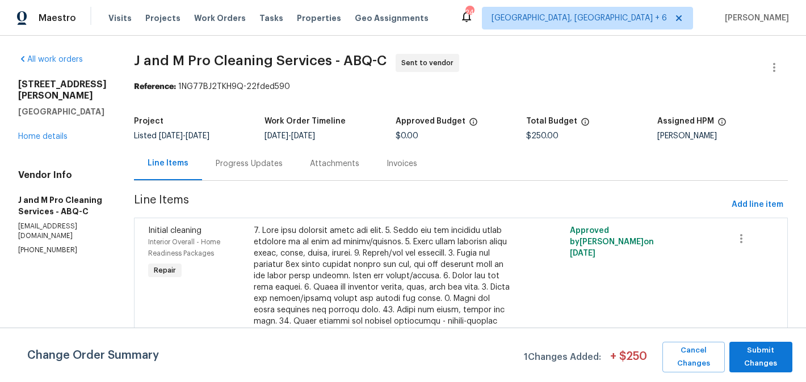
click at [275, 161] on div "Progress Updates" at bounding box center [249, 163] width 67 height 11
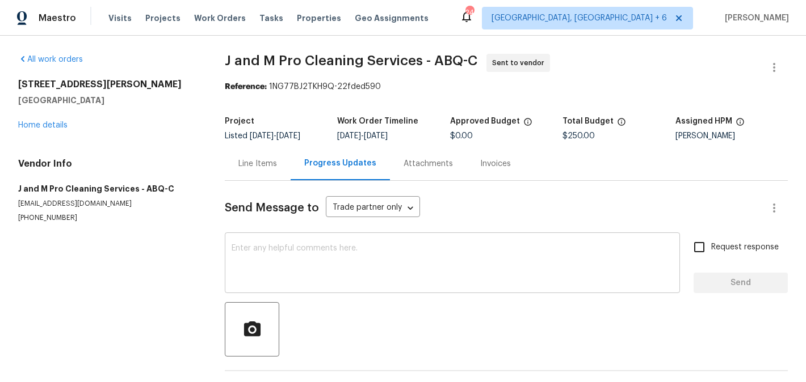
click at [332, 252] on textarea at bounding box center [451, 265] width 441 height 40
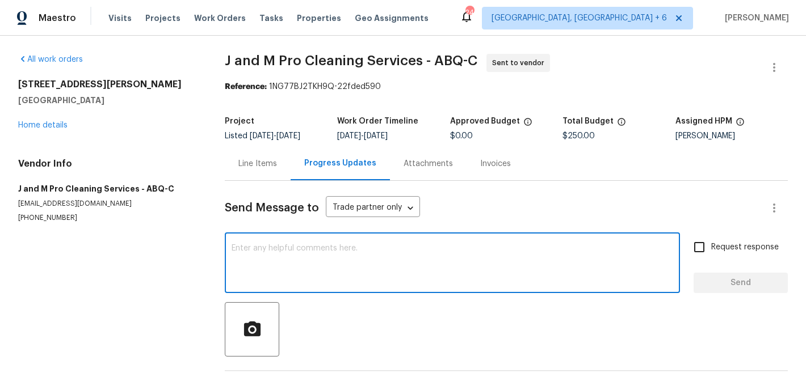
paste textarea "Hi, this is Blessida with Opendoor. I’m confirming you received the WO for the …"
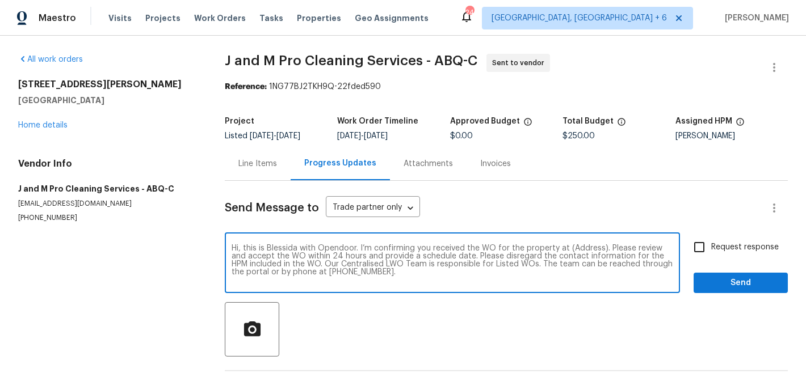
click at [577, 245] on textarea "Hi, this is Blessida with Opendoor. I’m confirming you received the WO for the …" at bounding box center [451, 265] width 441 height 40
paste textarea "[STREET_ADDRESS][PERSON_NAME]"
type textarea "Hi, this is Blessida with Opendoor. I’m confirming you received the WO for the …"
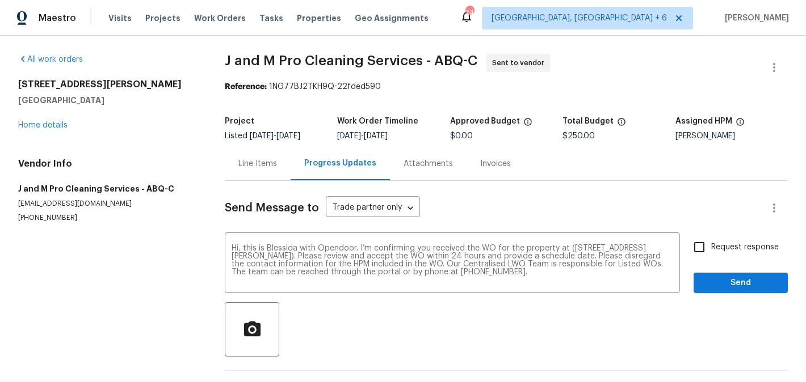
click at [714, 252] on span "Request response" at bounding box center [745, 248] width 68 height 12
click at [711, 252] on input "Request response" at bounding box center [699, 247] width 24 height 24
checkbox input "true"
click at [711, 288] on span "Send" at bounding box center [740, 283] width 76 height 14
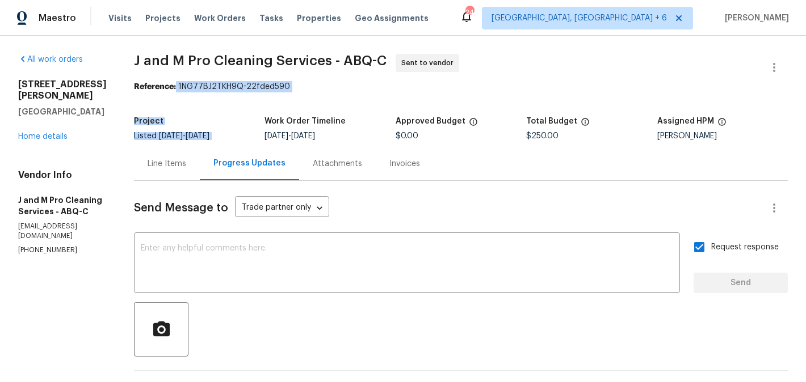
drag, startPoint x: 212, startPoint y: 91, endPoint x: 408, endPoint y: 100, distance: 195.9
click at [408, 100] on section "J and M Pro Cleaning Services - ABQ-C Sent to vendor Reference: 1NG77BJ2TKH9Q-2…" at bounding box center [461, 279] width 654 height 450
click at [313, 96] on section "J and M Pro Cleaning Services - ABQ-C Sent to vendor Reference: 1NG77BJ2TKH9Q-2…" at bounding box center [461, 279] width 654 height 450
drag, startPoint x: 213, startPoint y: 85, endPoint x: 365, endPoint y: 85, distance: 152.6
click at [365, 85] on div "Reference: 1NG77BJ2TKH9Q-22fded590" at bounding box center [461, 86] width 654 height 11
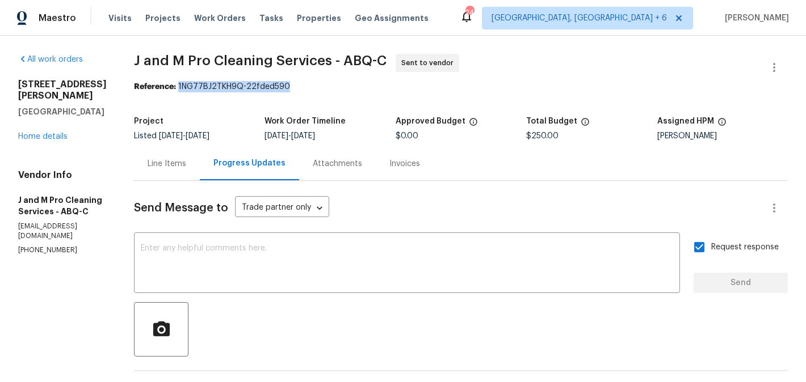
drag, startPoint x: 322, startPoint y: 88, endPoint x: 214, endPoint y: 88, distance: 107.8
click at [214, 88] on div "Reference: 1NG77BJ2TKH9Q-22fded590" at bounding box center [461, 86] width 654 height 11
copy div "1NG77BJ2TKH9Q-22fded590"
click at [186, 161] on div "Line Items" at bounding box center [166, 163] width 39 height 11
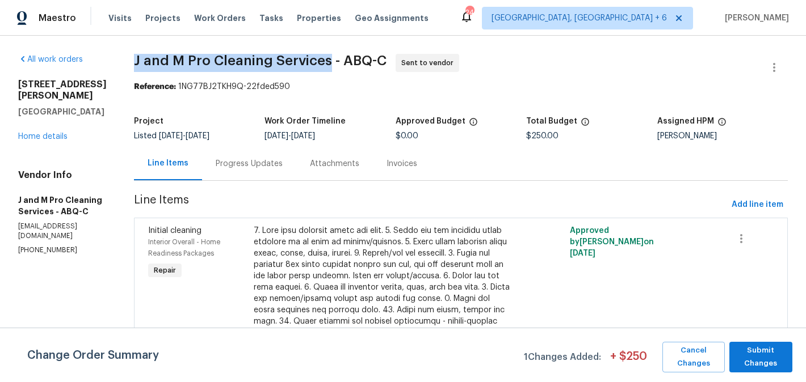
drag, startPoint x: 169, startPoint y: 61, endPoint x: 364, endPoint y: 61, distance: 194.6
click at [364, 61] on span "J and M Pro Cleaning Services - ABQ-C" at bounding box center [260, 61] width 252 height 14
copy span "J and M Pro Cleaning Services"
click at [756, 347] on span "Submit Changes" at bounding box center [761, 357] width 52 height 26
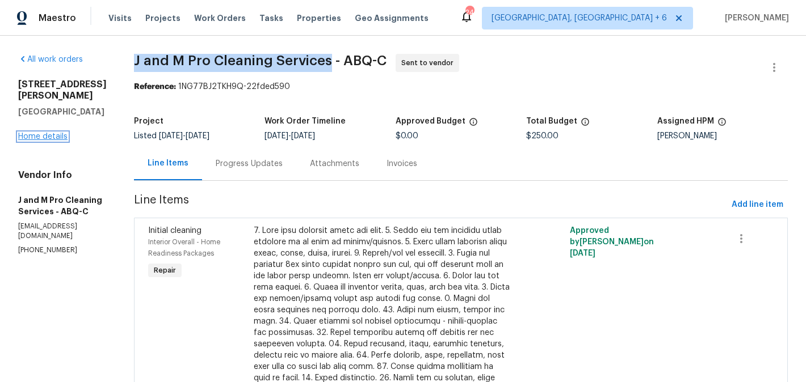
click at [59, 133] on link "Home details" at bounding box center [42, 137] width 49 height 8
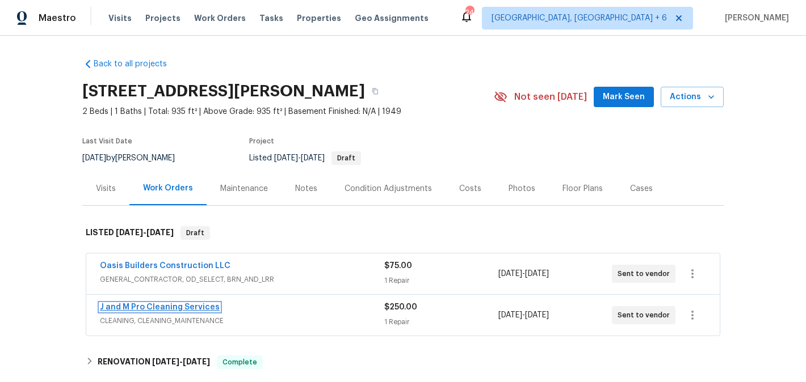
click at [189, 304] on link "J and M Pro Cleaning Services" at bounding box center [160, 308] width 120 height 8
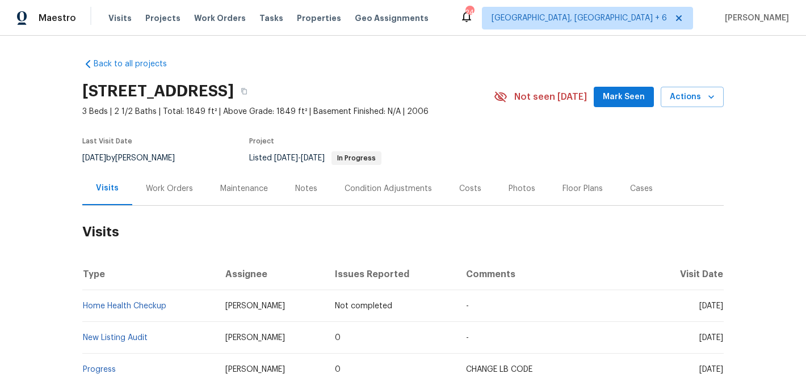
click at [159, 195] on div "Work Orders" at bounding box center [169, 188] width 74 height 33
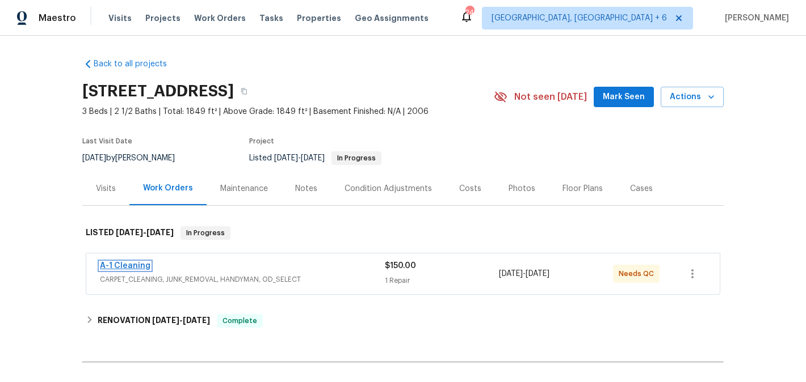
click at [132, 268] on link "A-1 Cleaning" at bounding box center [125, 266] width 50 height 8
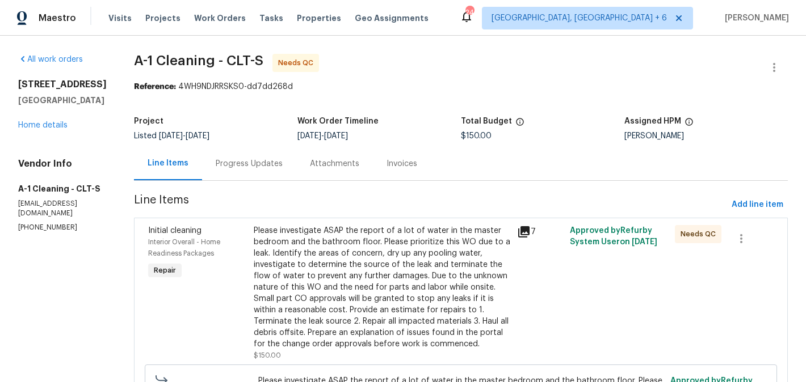
click at [248, 157] on div "Progress Updates" at bounding box center [249, 163] width 94 height 33
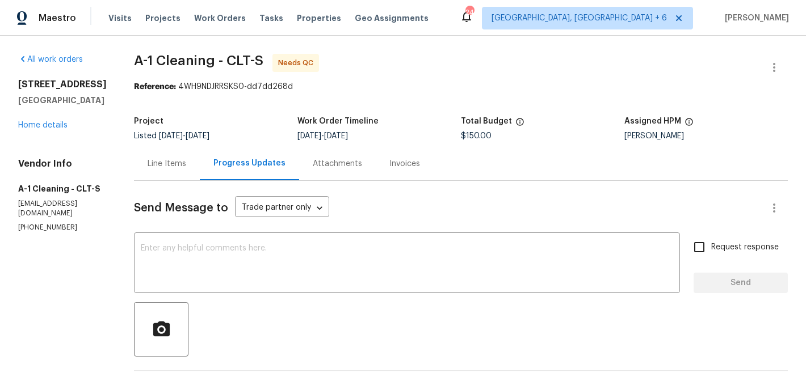
click at [146, 145] on div "Project Listed [DATE] - [DATE] Work Order Timeline [DATE] - [DATE] Total Budget…" at bounding box center [461, 129] width 654 height 36
click at [174, 159] on div "Line Items" at bounding box center [166, 163] width 39 height 11
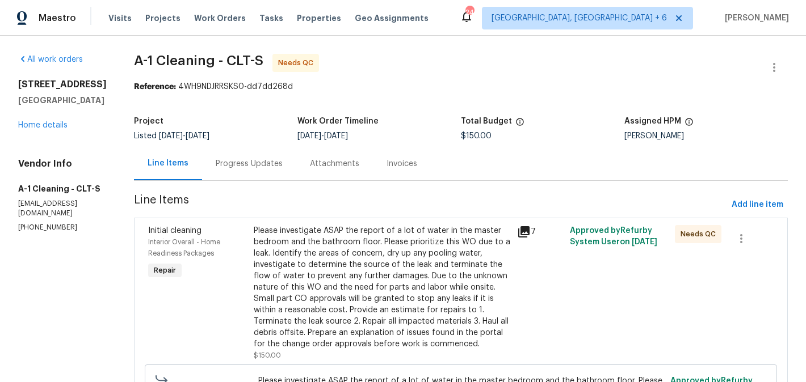
click at [335, 247] on div "Please investigate ASAP the report of a lot of water in the master bedroom and …" at bounding box center [382, 287] width 256 height 125
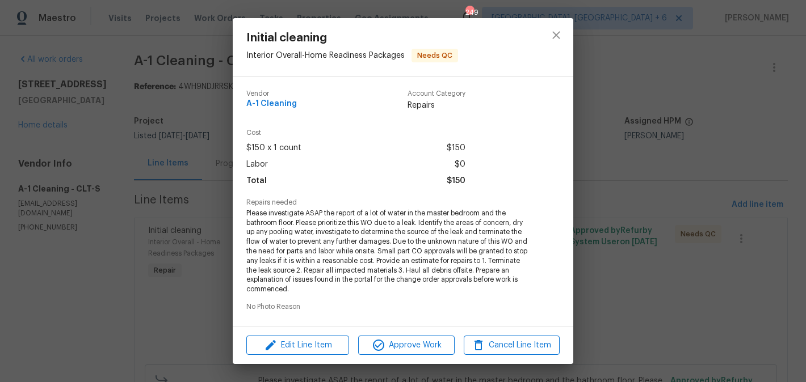
scroll to position [178, 0]
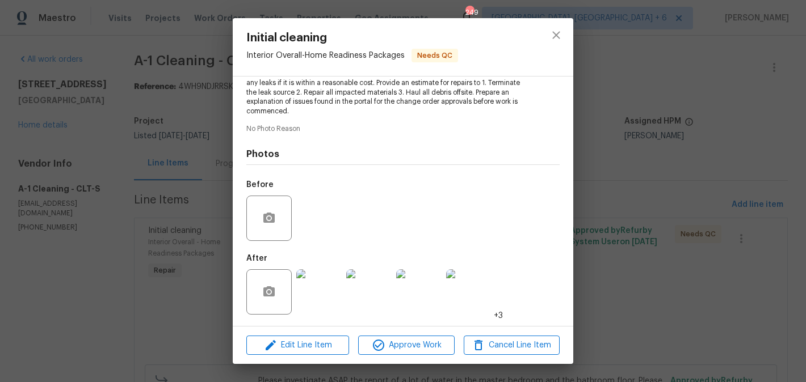
click at [324, 294] on img at bounding box center [318, 291] width 45 height 45
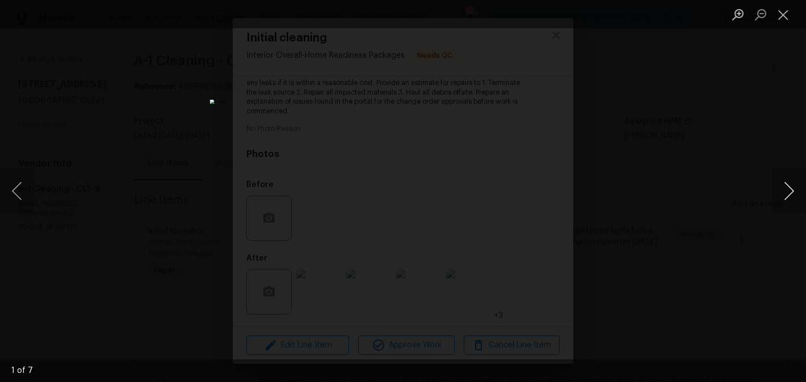
click at [796, 199] on button "Next image" at bounding box center [789, 190] width 34 height 45
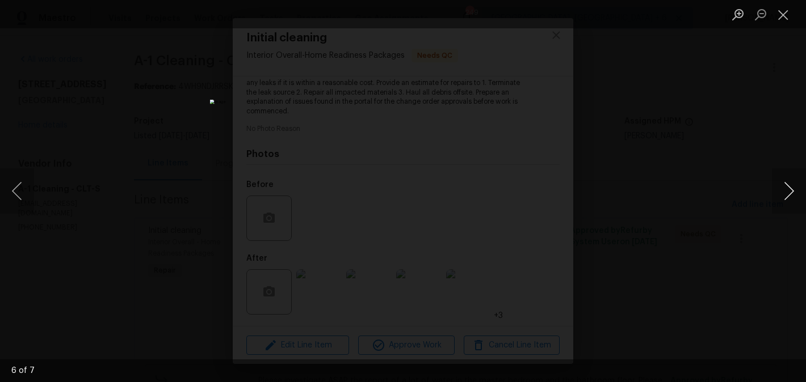
click at [796, 199] on button "Next image" at bounding box center [789, 190] width 34 height 45
click at [706, 157] on div "Lightbox" at bounding box center [403, 191] width 806 height 382
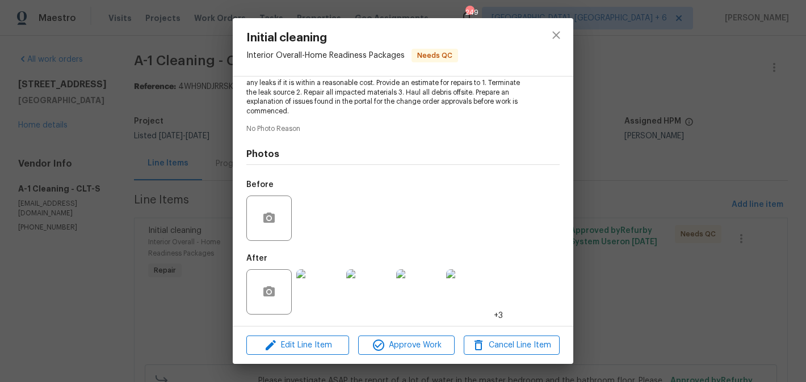
click at [706, 157] on div "Initial cleaning Interior Overall - Home Readiness Packages Needs QC Vendor A-1…" at bounding box center [403, 191] width 806 height 382
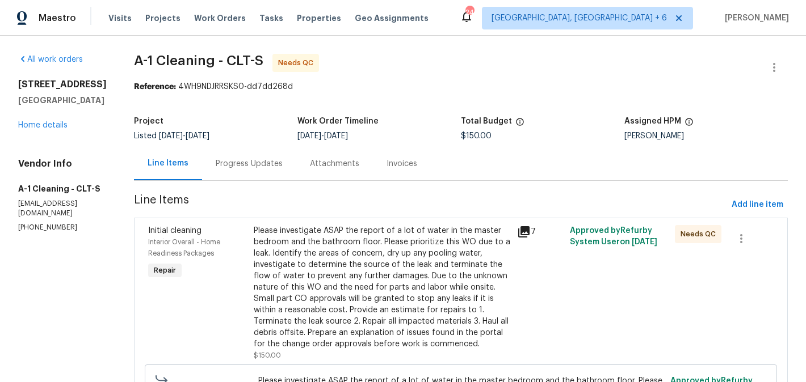
click at [255, 166] on div "Progress Updates" at bounding box center [249, 163] width 67 height 11
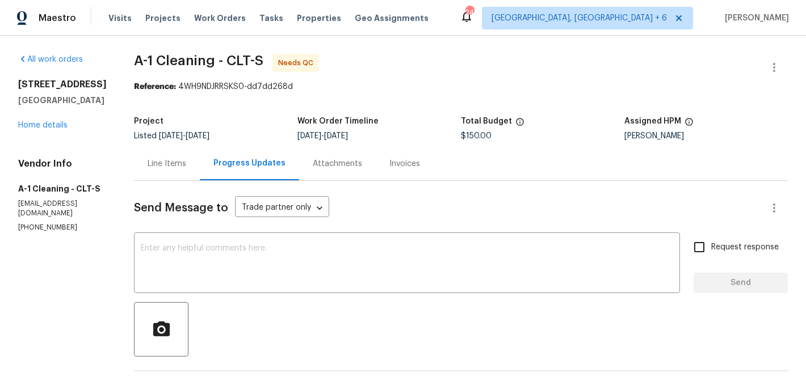
click at [183, 161] on div "Line Items" at bounding box center [167, 163] width 66 height 33
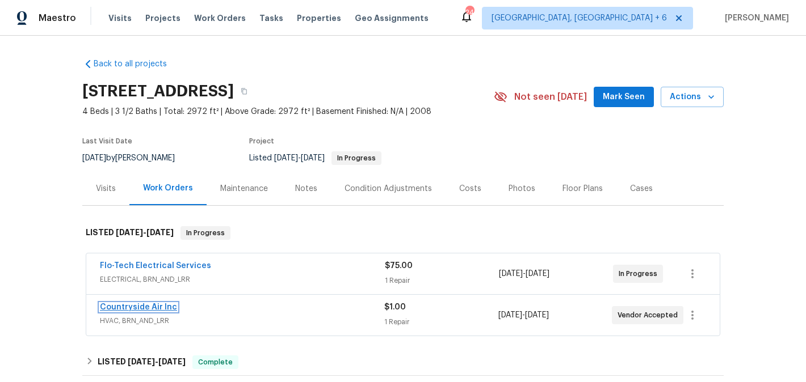
click at [145, 307] on link "Countryside Air Inc" at bounding box center [138, 308] width 77 height 8
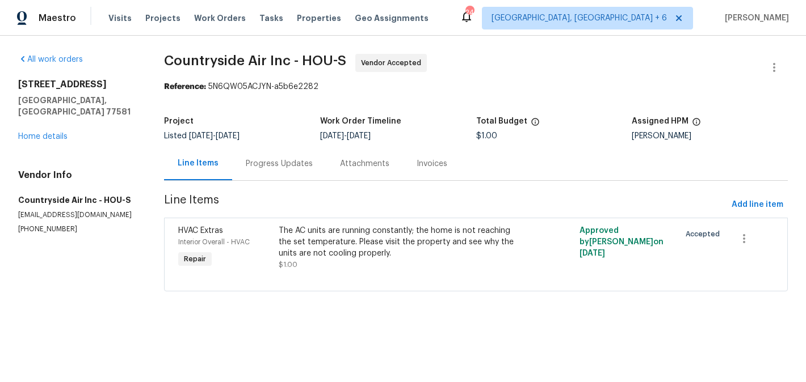
click at [277, 168] on div "Progress Updates" at bounding box center [279, 163] width 67 height 11
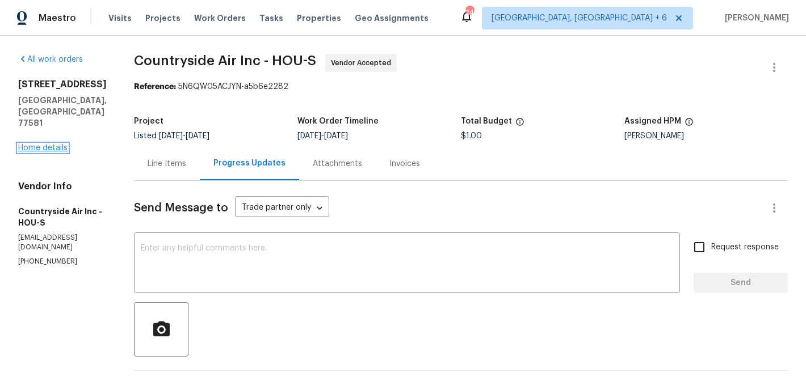
click at [57, 144] on link "Home details" at bounding box center [42, 148] width 49 height 8
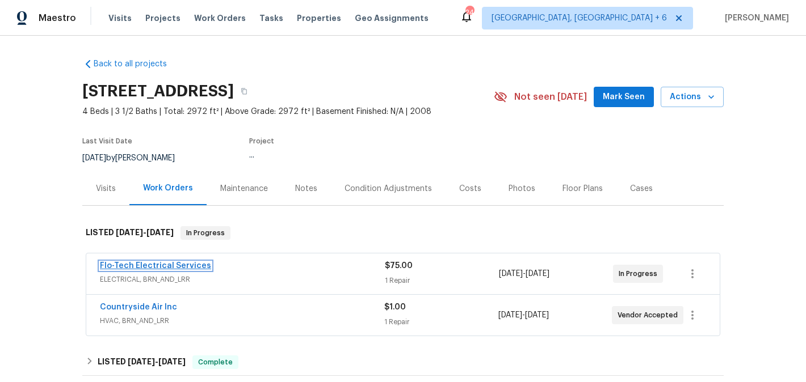
click at [185, 268] on link "Flo-Tech Electrical Services" at bounding box center [155, 266] width 111 height 8
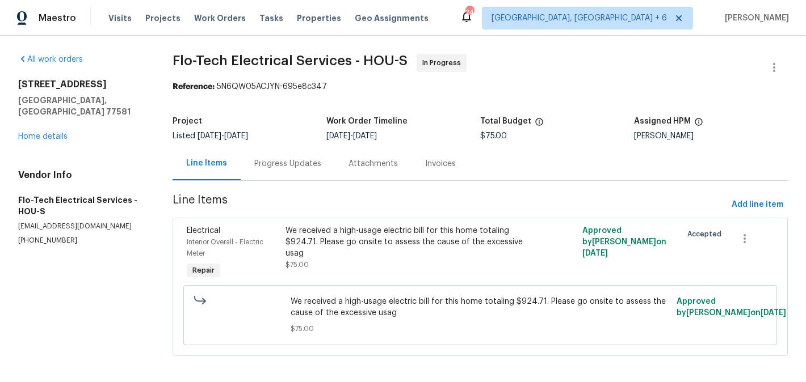
click at [289, 158] on div "Progress Updates" at bounding box center [287, 163] width 67 height 11
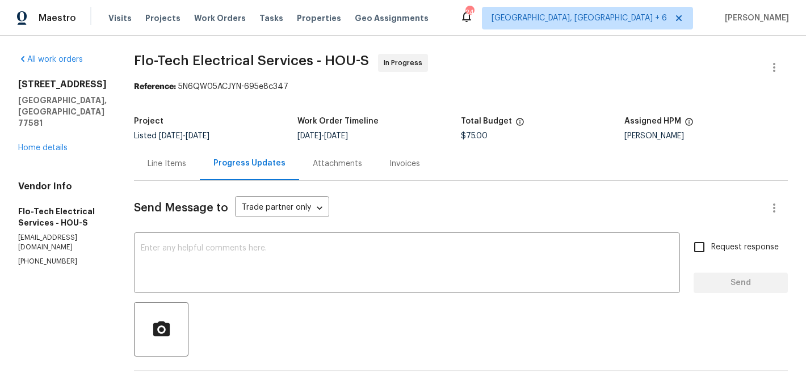
click at [62, 255] on section "All work orders [STREET_ADDRESS] Home details Vendor Info Flo-Tech Electrical S…" at bounding box center [62, 362] width 88 height 617
copy p "[PHONE_NUMBER]"
click at [43, 144] on link "Home details" at bounding box center [42, 148] width 49 height 8
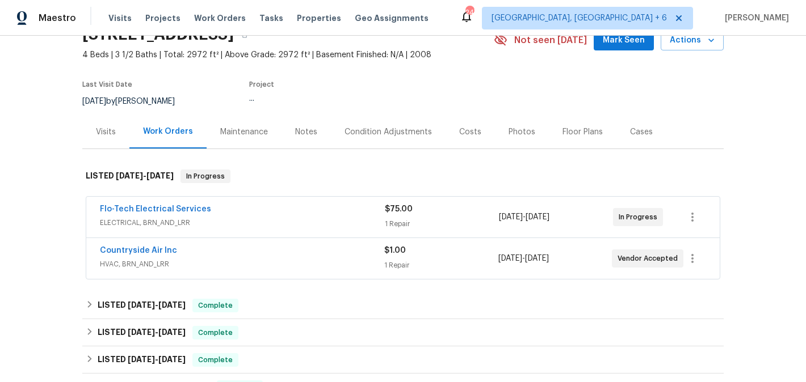
scroll to position [57, 0]
click at [162, 254] on link "Countryside Air Inc" at bounding box center [138, 250] width 77 height 8
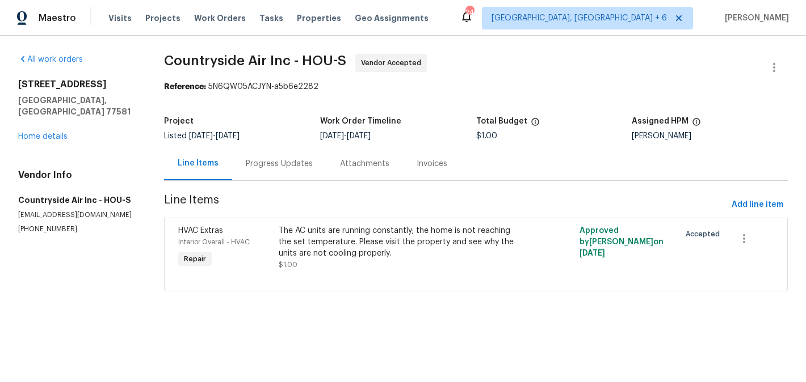
click at [286, 162] on div "Progress Updates" at bounding box center [279, 163] width 67 height 11
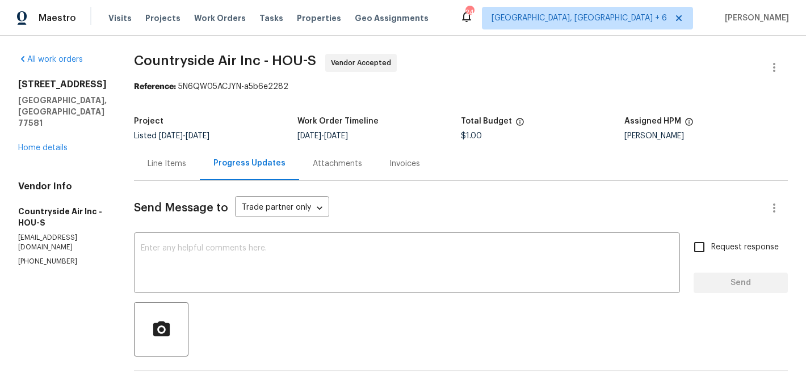
click at [56, 257] on p "(281) 346-2848" at bounding box center [62, 262] width 88 height 10
copy p "(281) 346-2848"
click at [41, 144] on link "Home details" at bounding box center [42, 148] width 49 height 8
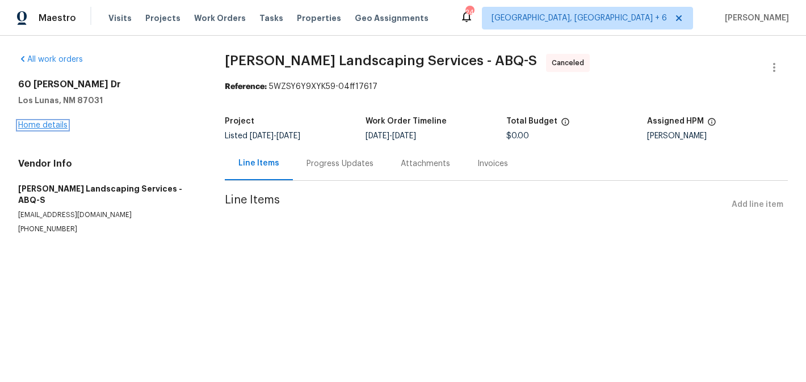
click at [46, 127] on link "Home details" at bounding box center [42, 125] width 49 height 8
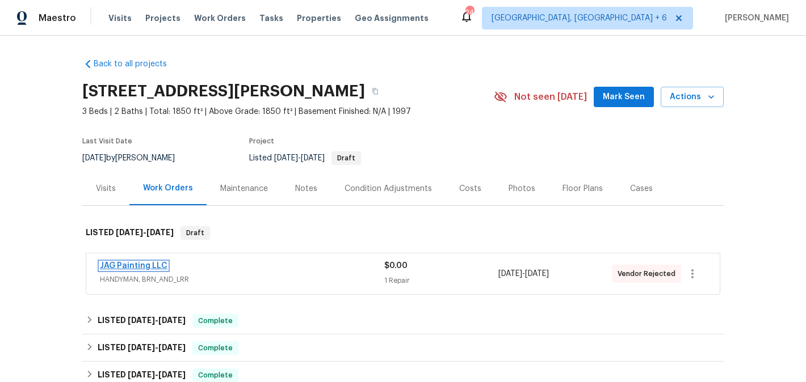
click at [142, 263] on link "JAG Painting LLC" at bounding box center [134, 266] width 68 height 8
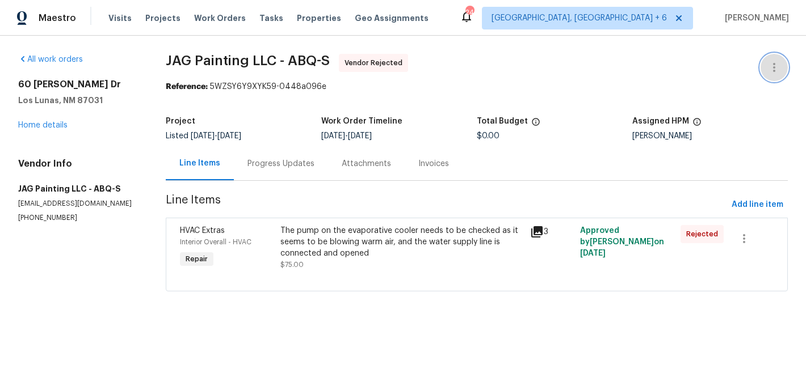
click at [776, 63] on icon "button" at bounding box center [774, 68] width 14 height 14
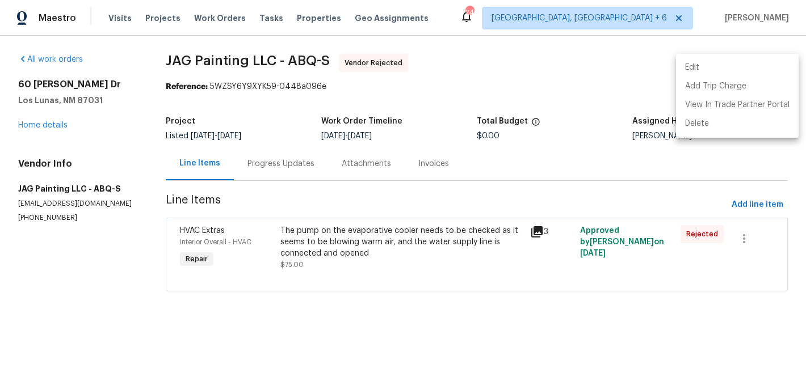
click at [752, 63] on li "Edit" at bounding box center [737, 67] width 123 height 19
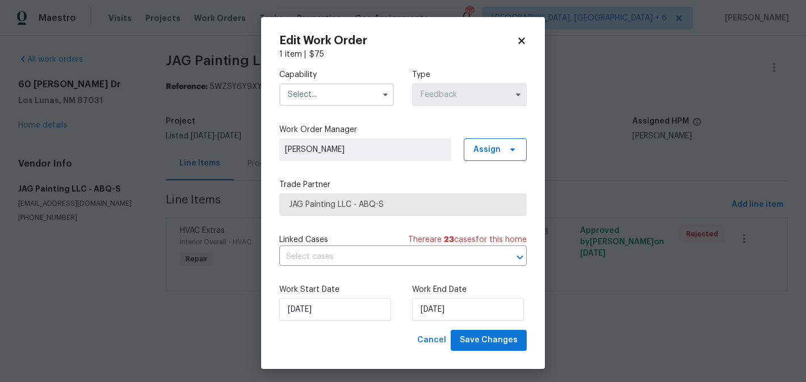
click at [320, 94] on input "text" at bounding box center [336, 94] width 115 height 23
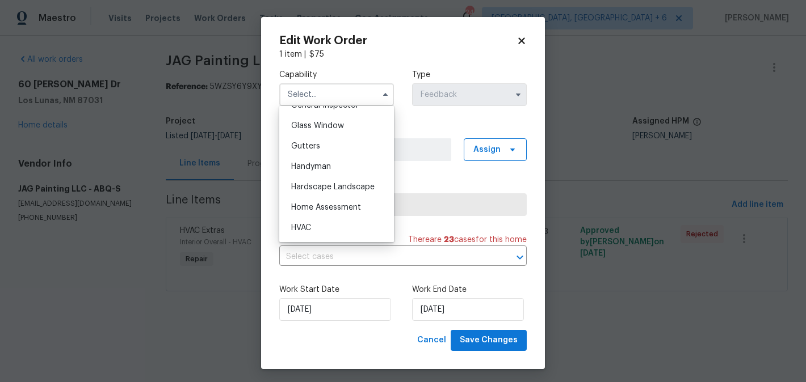
scroll to position [580, 0]
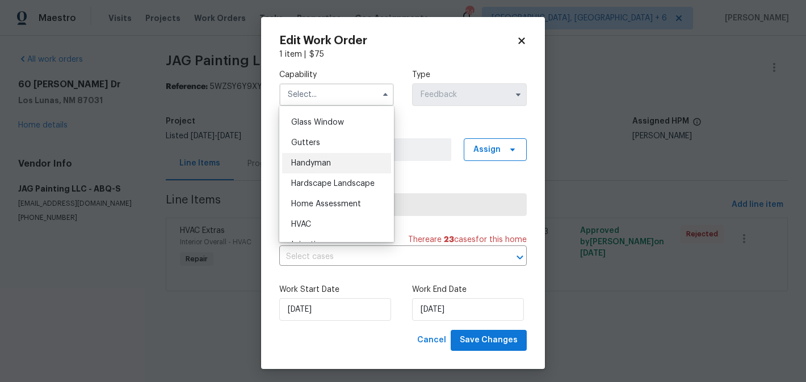
click at [322, 160] on span "Handyman" at bounding box center [311, 163] width 40 height 8
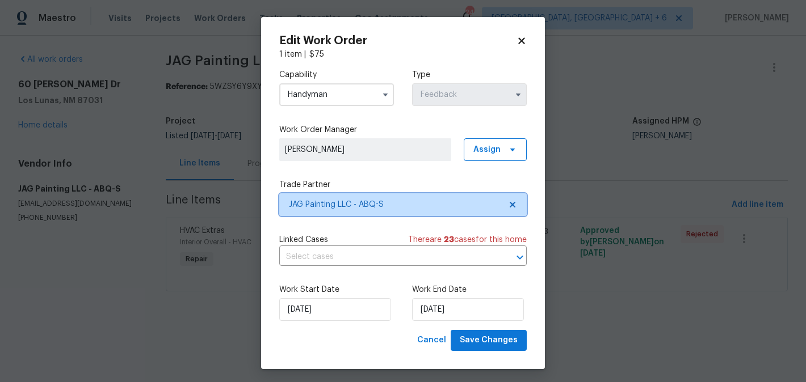
click at [336, 198] on span "JAG Painting LLC - ABQ-S" at bounding box center [402, 204] width 247 height 23
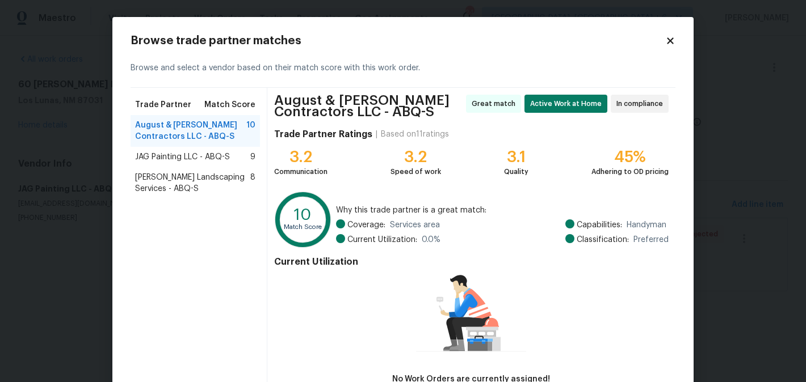
scroll to position [76, 0]
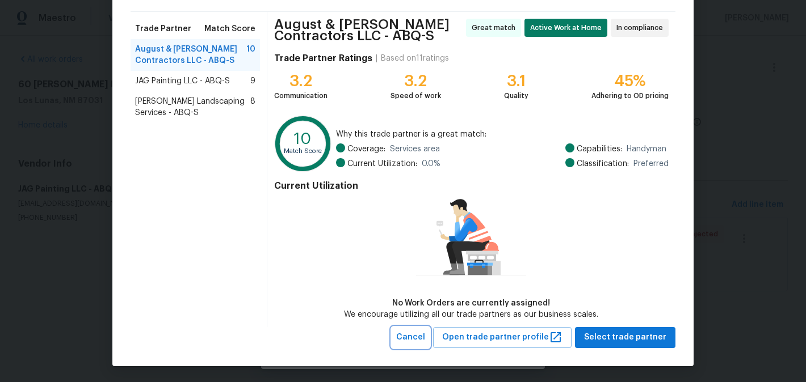
click at [425, 339] on span "Cancel" at bounding box center [410, 338] width 29 height 14
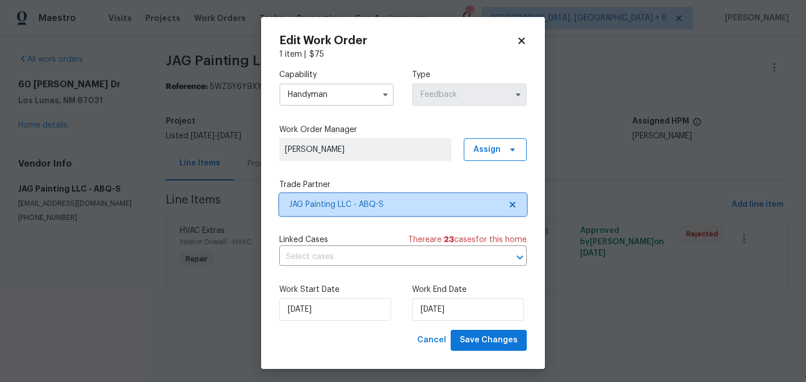
scroll to position [0, 0]
click at [322, 95] on input "Handyman" at bounding box center [336, 94] width 115 height 23
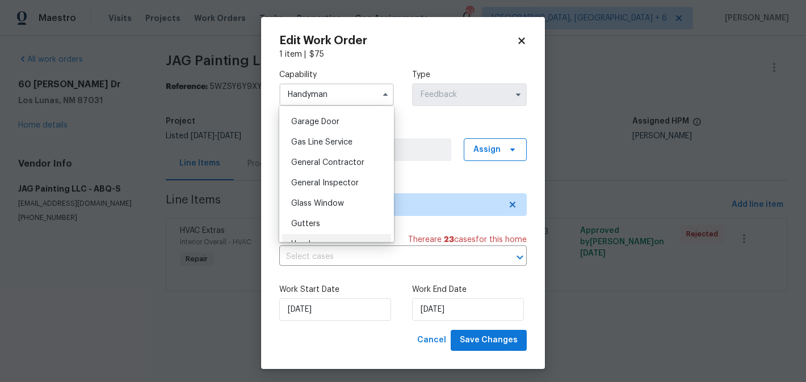
scroll to position [501, 0]
click at [337, 160] on span "General Contractor" at bounding box center [327, 161] width 73 height 8
type input "General Contractor"
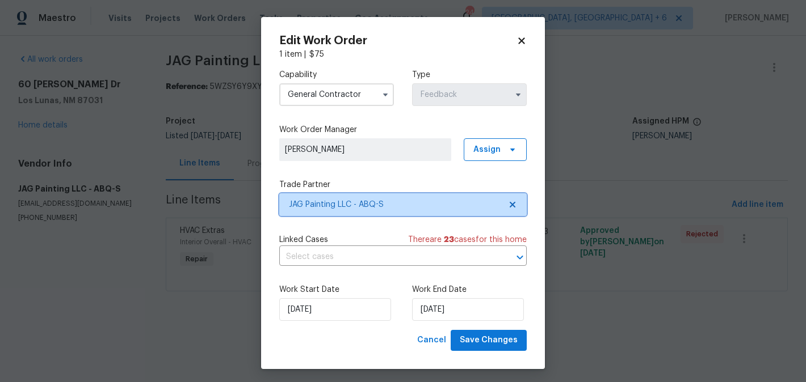
click at [338, 216] on span "JAG Painting LLC - ABQ-S" at bounding box center [402, 204] width 247 height 23
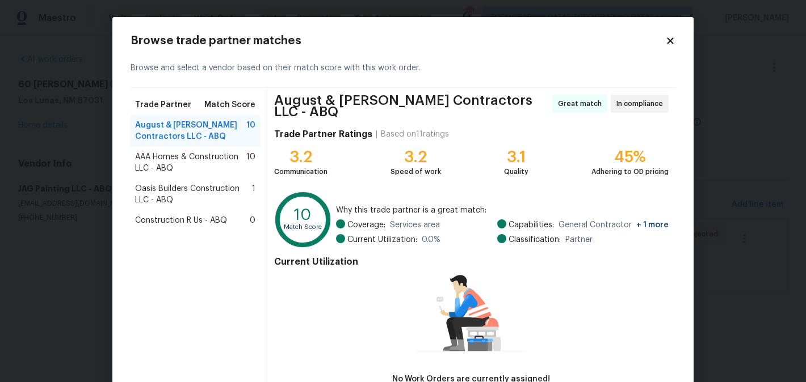
click at [205, 195] on span "Oasis Builders Construction LLC - ABQ" at bounding box center [193, 194] width 117 height 23
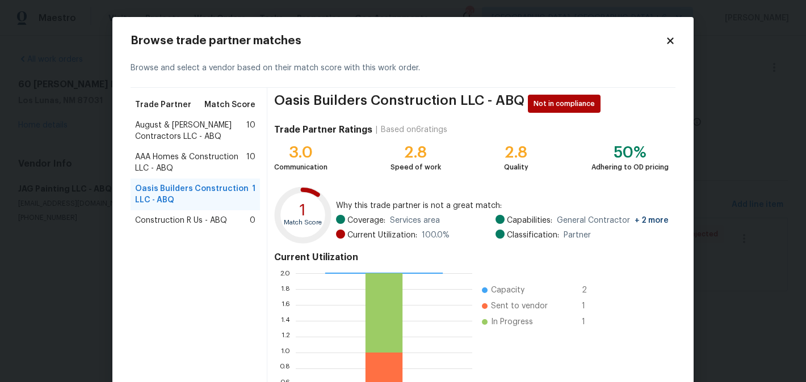
scroll to position [118, 0]
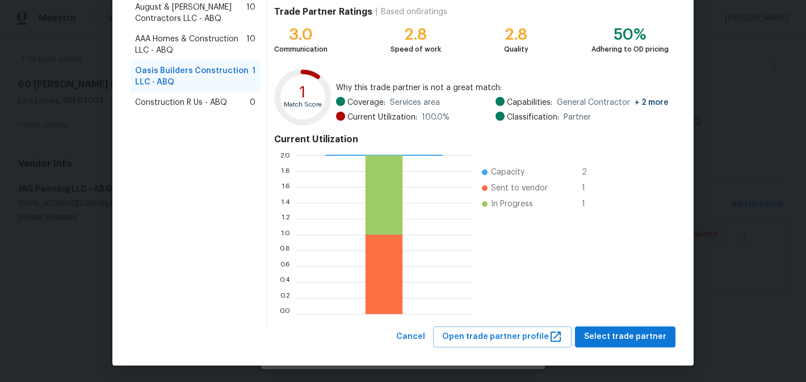
click at [199, 108] on div "Construction R Us - ABQ 0" at bounding box center [194, 102] width 129 height 20
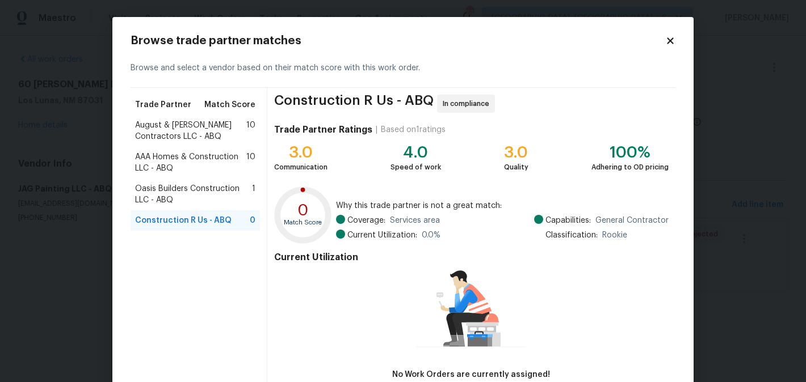
click at [166, 169] on span "AAA Homes & Construction LLC - ABQ" at bounding box center [190, 162] width 111 height 23
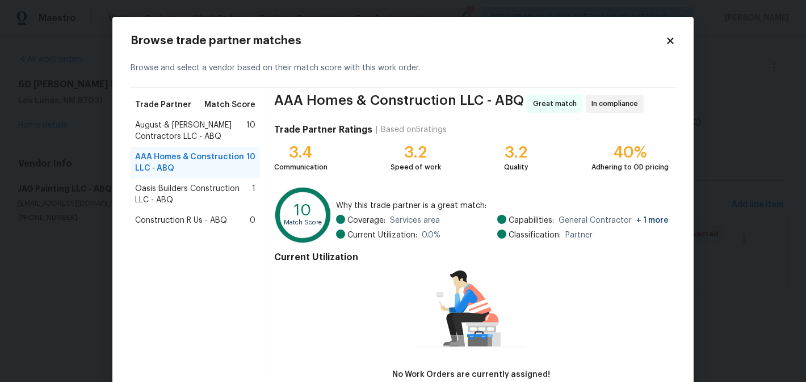
click at [193, 118] on div "August & Suttles Contractors LLC - ABQ 10" at bounding box center [194, 131] width 129 height 32
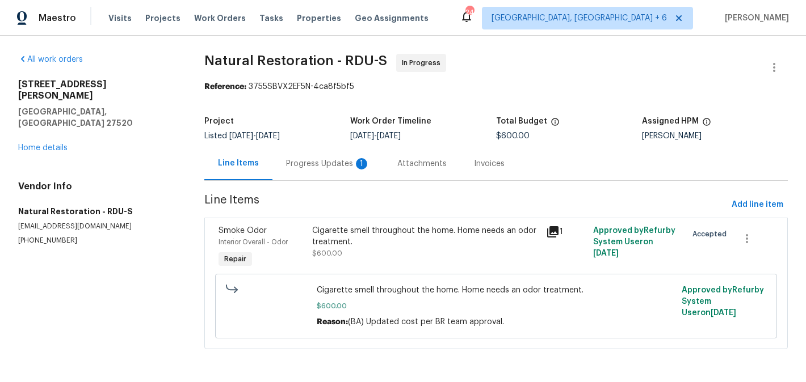
click at [300, 155] on div "Progress Updates 1" at bounding box center [327, 163] width 111 height 33
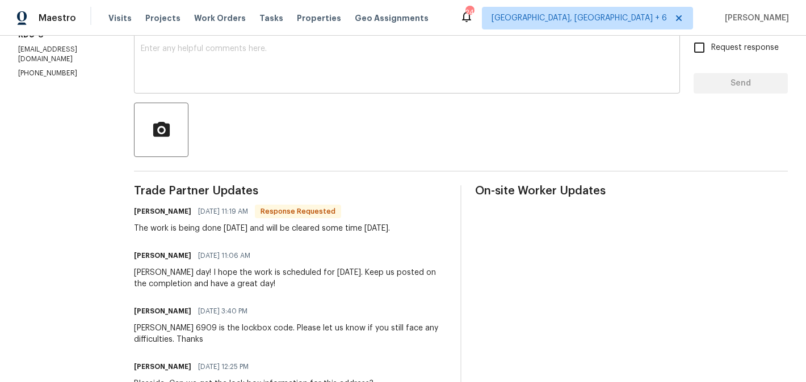
scroll to position [199, 0]
click at [137, 208] on h6 "[PERSON_NAME]" at bounding box center [162, 211] width 57 height 11
copy h6 "[PERSON_NAME]"
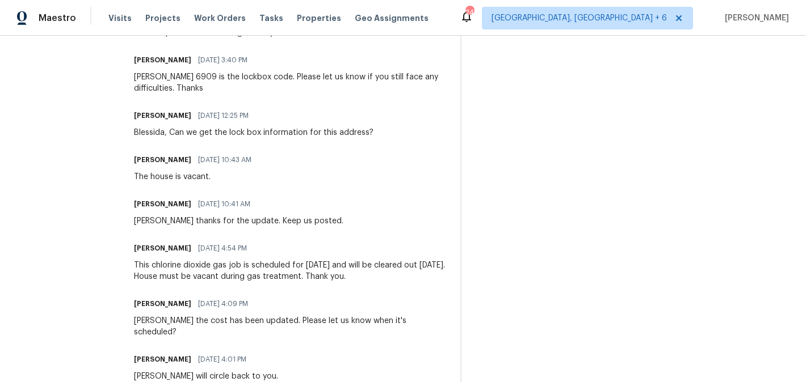
scroll to position [0, 0]
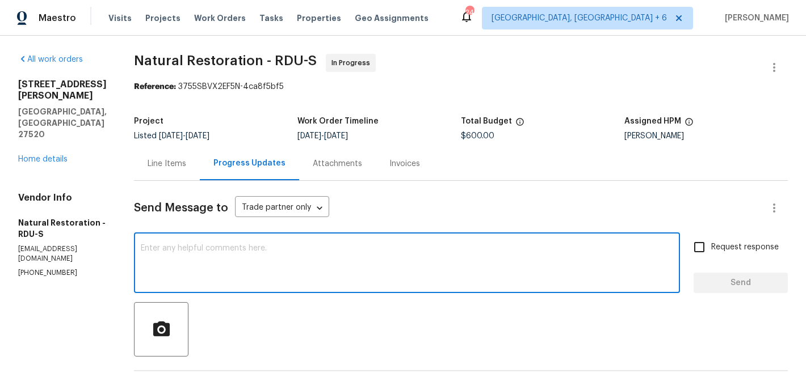
click at [234, 267] on textarea at bounding box center [407, 265] width 532 height 40
paste textarea "[PERSON_NAME]"
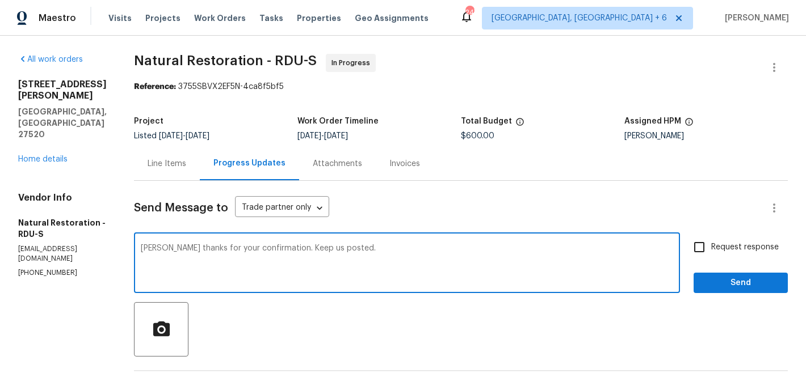
type textarea "[PERSON_NAME] thanks for your confirmation. Keep us posted."
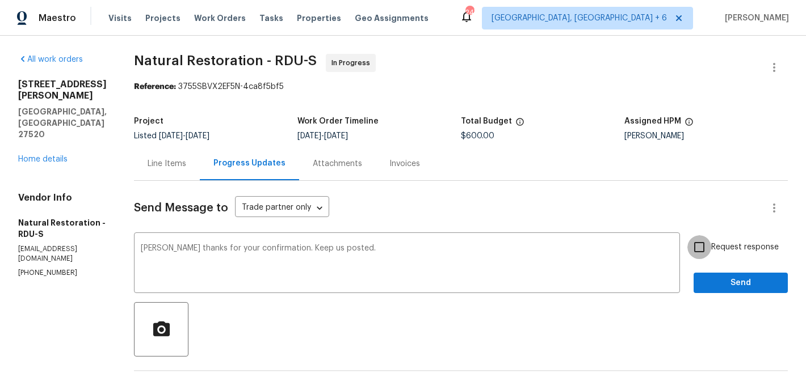
click at [688, 253] on input "Request response" at bounding box center [699, 247] width 24 height 24
checkbox input "true"
click at [705, 276] on button "Send" at bounding box center [740, 283] width 94 height 21
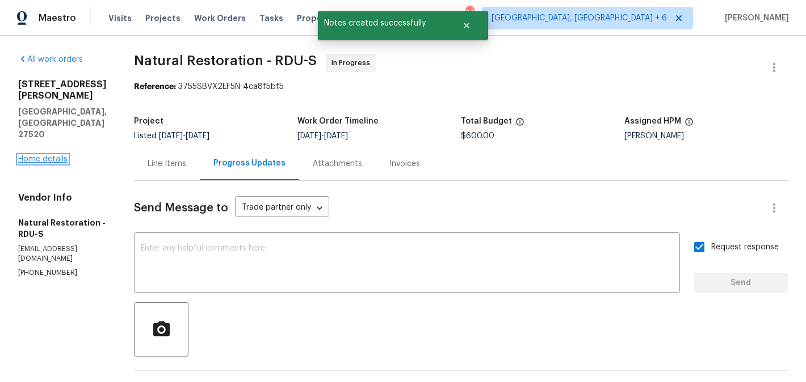
click at [37, 155] on link "Home details" at bounding box center [42, 159] width 49 height 8
